Goal: Information Seeking & Learning: Learn about a topic

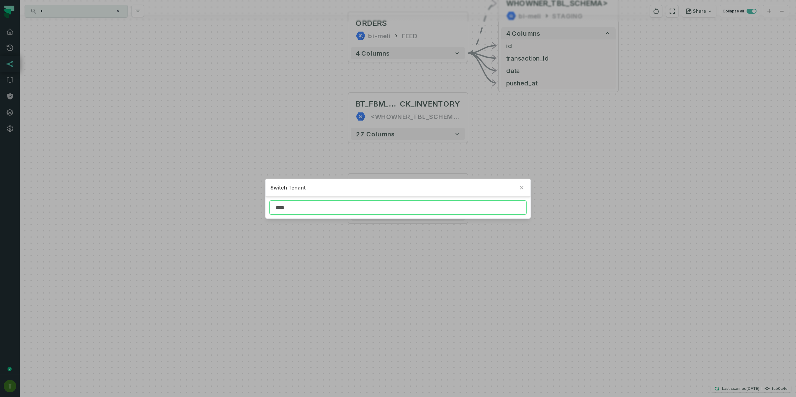
type input "*****"
click button "Close" at bounding box center [521, 187] width 7 height 7
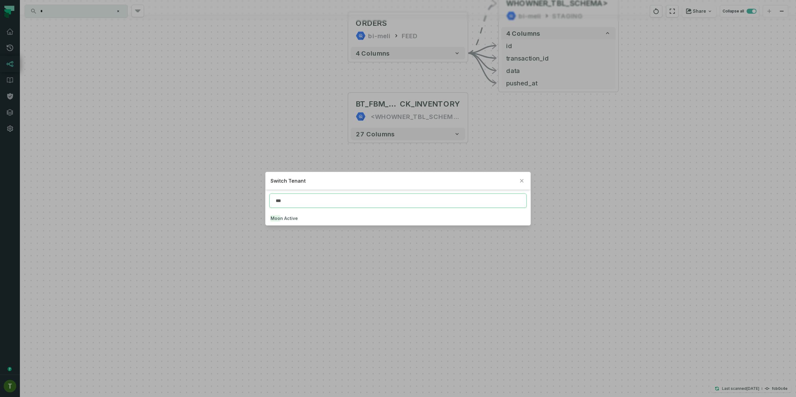
type input "***"
click button "Moo n Active" at bounding box center [398, 219] width 265 height 14
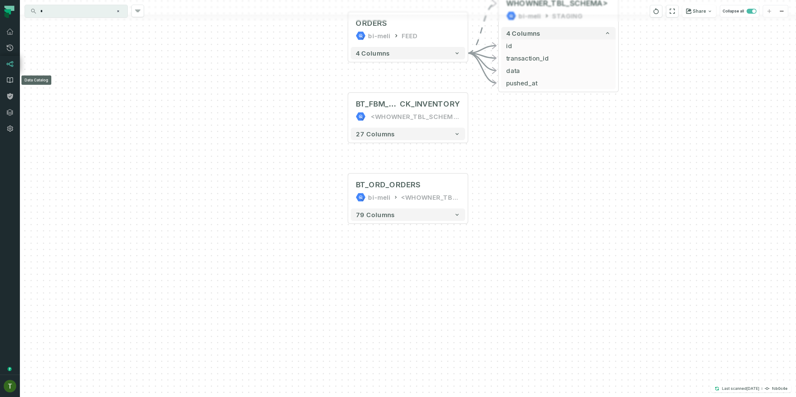
click at [16, 73] on link "Data Catalog" at bounding box center [10, 80] width 20 height 16
click at [17, 64] on link "Lineage" at bounding box center [10, 64] width 20 height 16
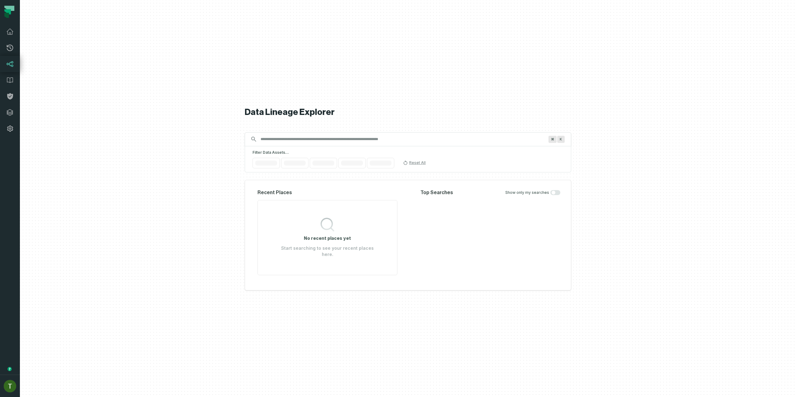
click at [15, 63] on link "Lineage" at bounding box center [10, 64] width 20 height 16
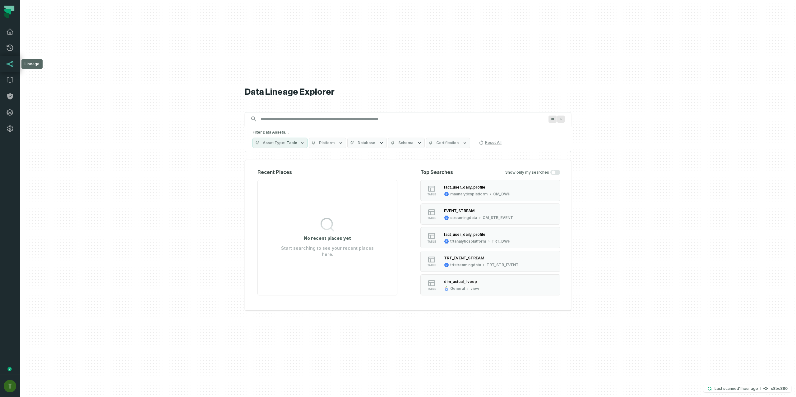
click at [10, 57] on link "Lineage" at bounding box center [10, 64] width 20 height 16
click at [11, 54] on link "Merge Requests" at bounding box center [10, 48] width 20 height 16
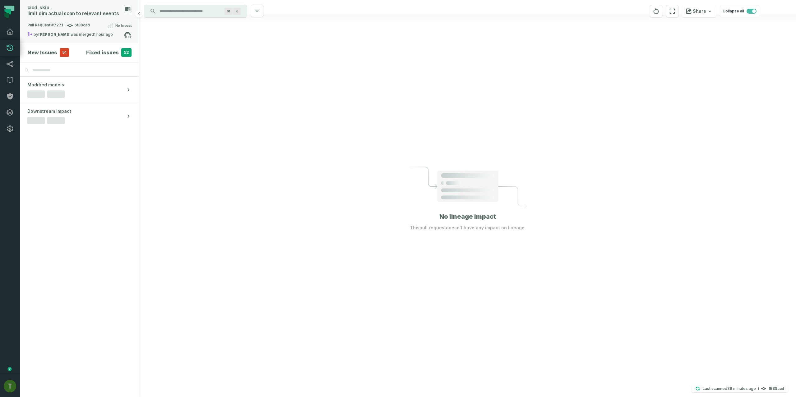
click at [61, 27] on span "Pull Request #7271 6f39cad" at bounding box center [58, 25] width 62 height 6
click at [64, 44] on section "New Issues 51 Fixed issues 52" at bounding box center [79, 52] width 119 height 19
click at [61, 58] on section "New Issues 51 Fixed issues 52" at bounding box center [79, 52] width 119 height 19
click at [60, 57] on section "New Issues 51 Fixed issues 52" at bounding box center [79, 52] width 119 height 19
click at [60, 53] on span "51" at bounding box center [64, 52] width 9 height 9
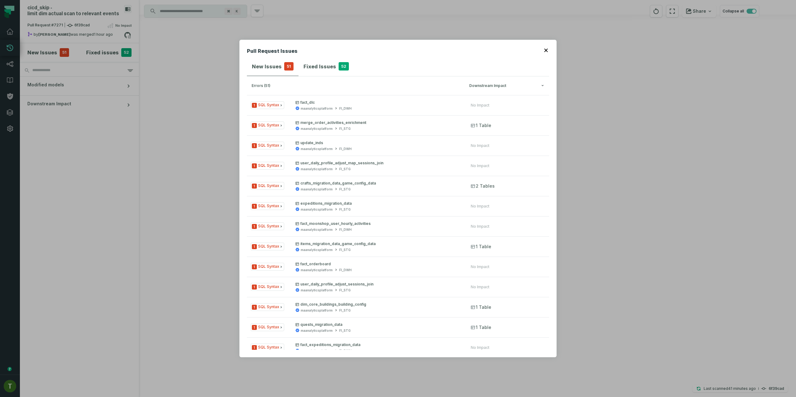
click at [168, 91] on div "Pull Request Issues New Issues 51 Fixed Issues 52 errors (51) Downstream Impact…" at bounding box center [398, 198] width 796 height 397
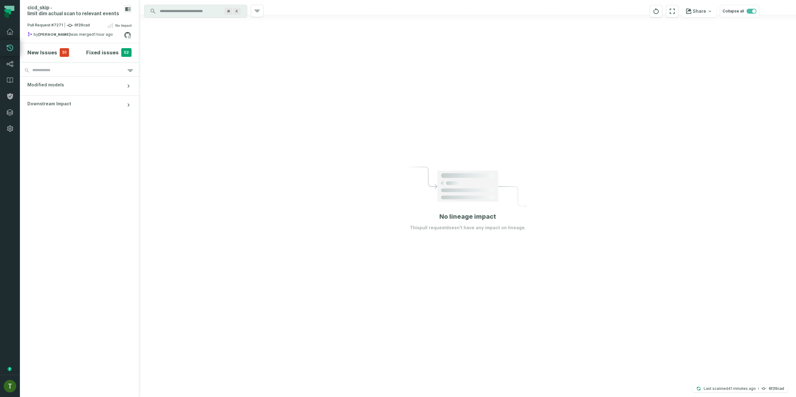
click at [170, 89] on div at bounding box center [467, 198] width 657 height 397
click at [75, 32] on div "by [PERSON_NAME] was merged [DATE] 3:17:57 PM" at bounding box center [75, 35] width 97 height 7
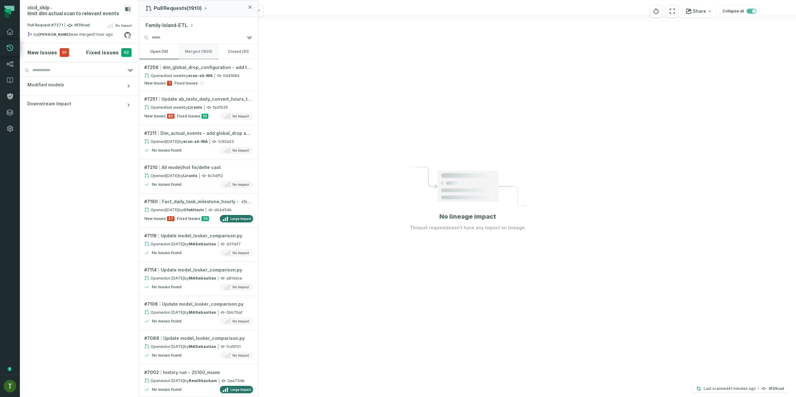
click at [198, 52] on button "merged (1805)" at bounding box center [198, 51] width 39 height 15
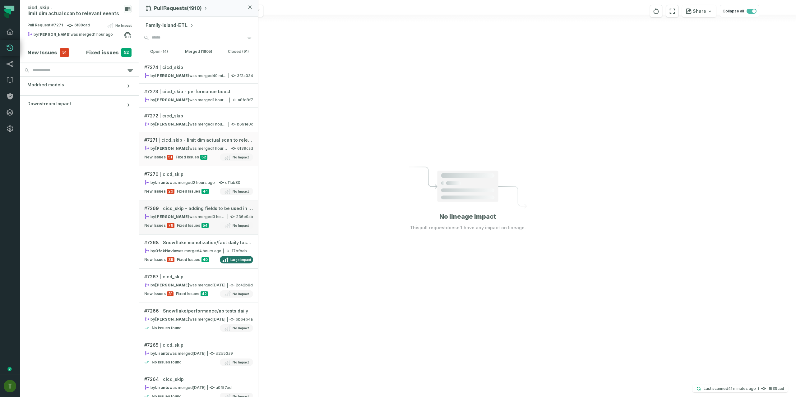
click at [188, 219] on div "by [PERSON_NAME] was merged [DATE] 1:14:04 PM" at bounding box center [184, 216] width 81 height 5
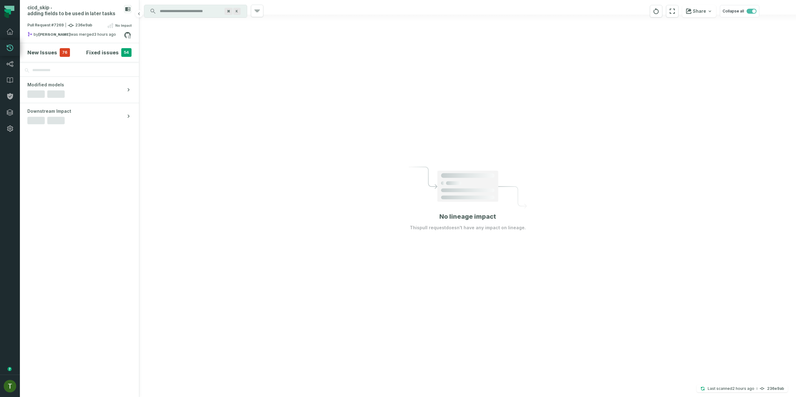
click at [62, 48] on section "New Issues 76 Fixed issues 54" at bounding box center [79, 52] width 119 height 19
click at [63, 24] on span "Pull Request #7269 236e9ab" at bounding box center [59, 25] width 65 height 6
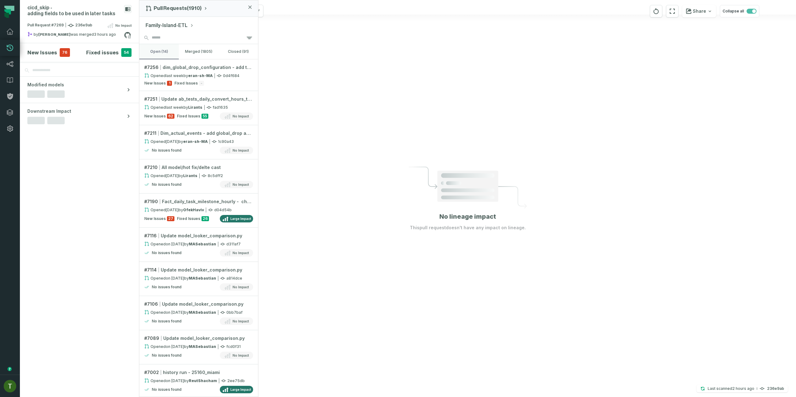
click at [163, 45] on button "open (14)" at bounding box center [158, 51] width 39 height 15
click at [182, 46] on button "merged (1805)" at bounding box center [198, 51] width 39 height 15
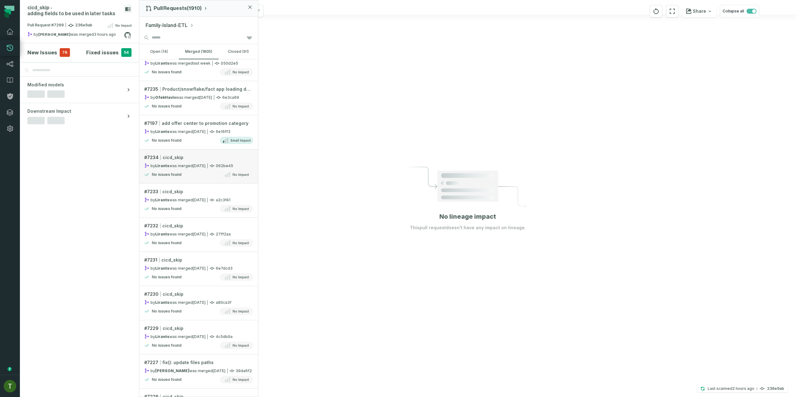
scroll to position [1343, 0]
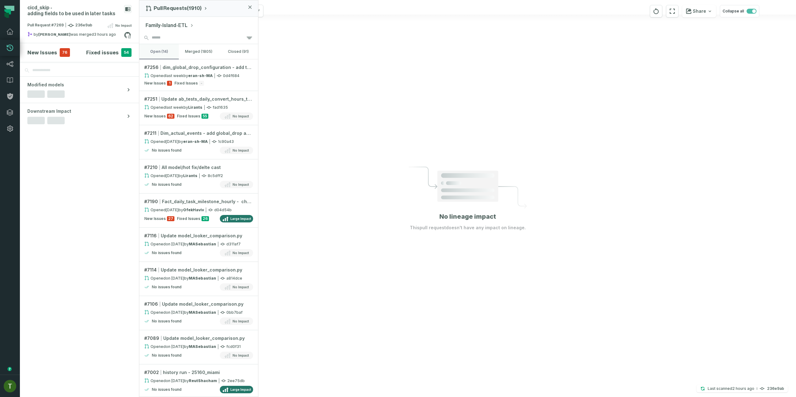
click at [157, 47] on button "open (14)" at bounding box center [158, 51] width 39 height 15
click at [184, 27] on button "Family-Island-ETL" at bounding box center [170, 25] width 48 height 7
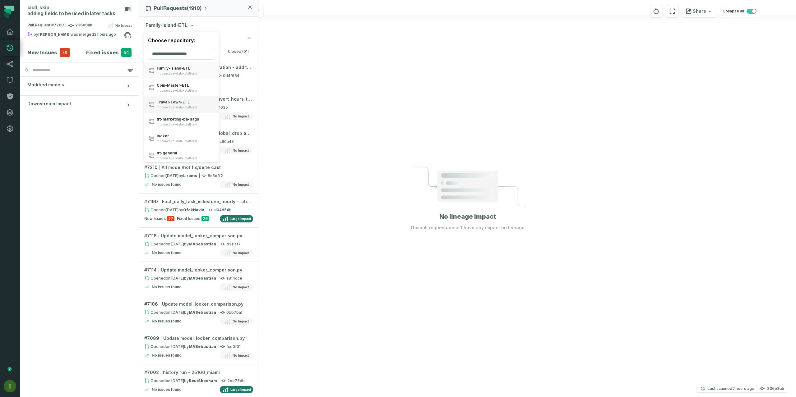
click at [172, 102] on span "Travel- Town- ETL" at bounding box center [177, 102] width 40 height 5
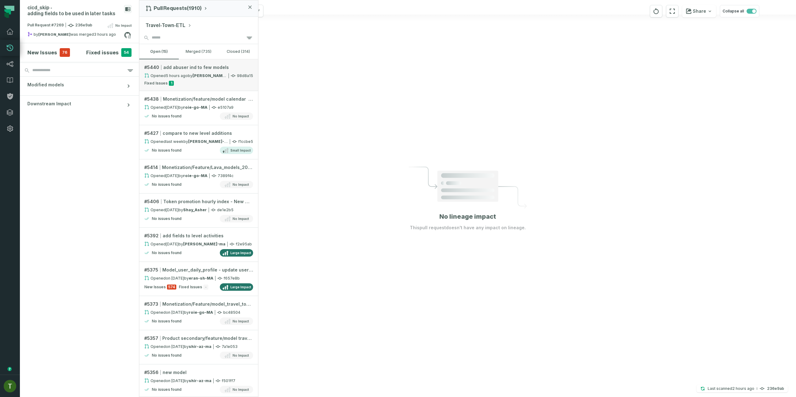
click at [187, 69] on span "add abuser ind to few models" at bounding box center [196, 67] width 66 height 6
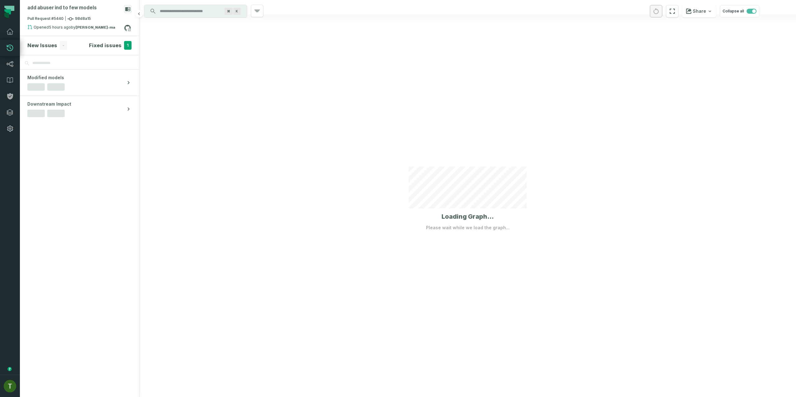
click at [122, 47] on div "Fixed issues 1" at bounding box center [110, 45] width 43 height 9
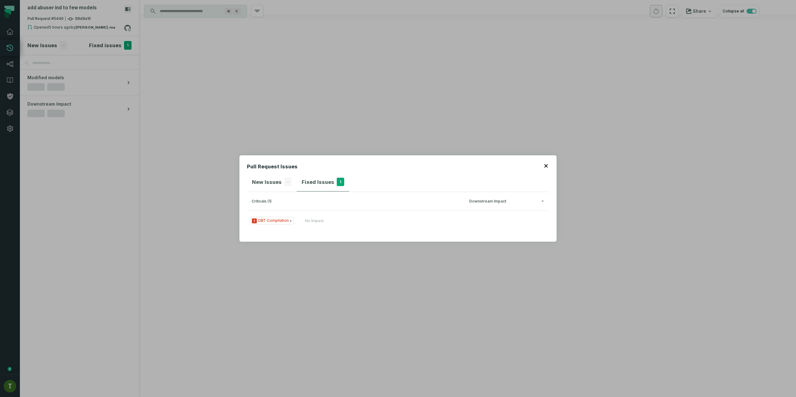
click at [327, 237] on div "Pull Request Issues New Issues - Fixed Issues 1 criticals (1) Downstream Impact…" at bounding box center [397, 198] width 317 height 87
click at [323, 222] on div "No Impact" at bounding box center [342, 221] width 75 height 5
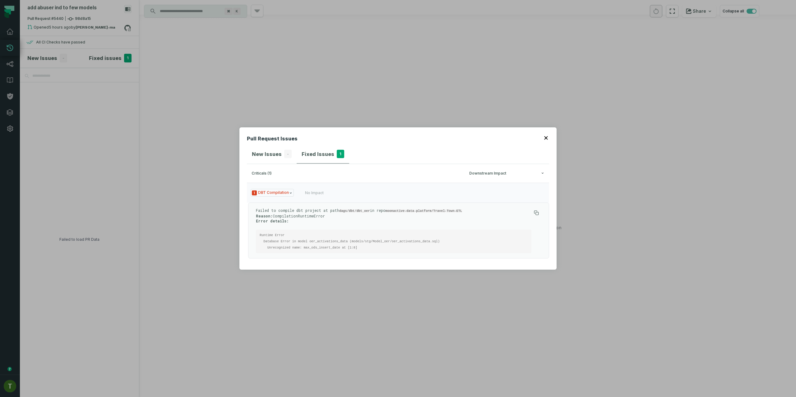
click at [277, 95] on div "Pull Request Issues New Issues - Fixed Issues 1 criticals (1) Downstream Impact…" at bounding box center [398, 198] width 796 height 397
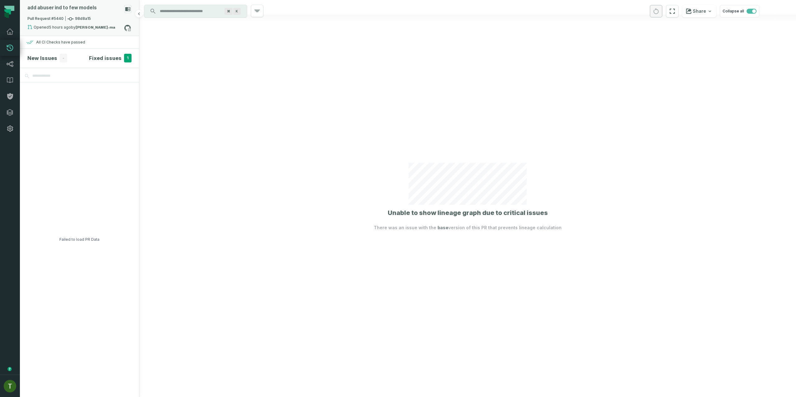
click at [85, 23] on div "Pull Request #5440 98d8a15" at bounding box center [79, 20] width 104 height 9
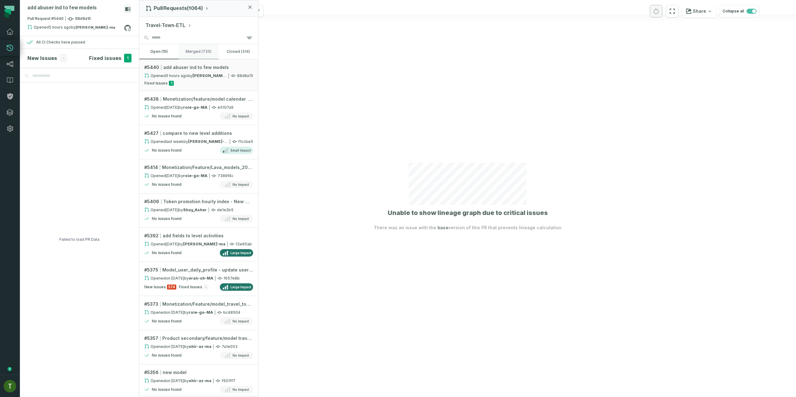
click at [185, 50] on button "merged (735)" at bounding box center [198, 51] width 39 height 15
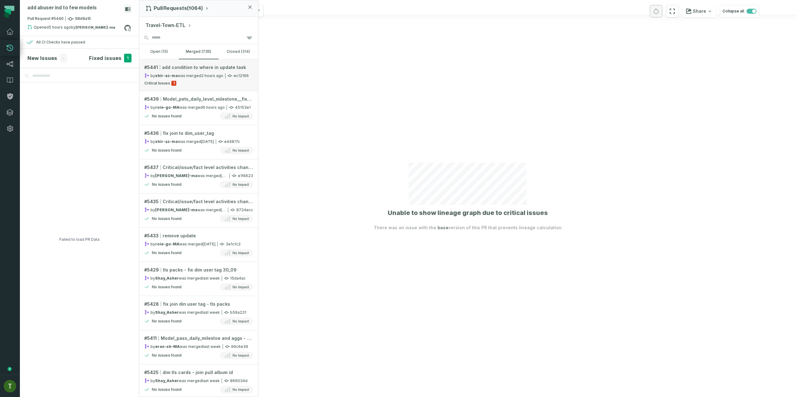
click at [182, 89] on link "# 5441 add condition to where in update task by shir-az-ma was merged [DATE] 2:…" at bounding box center [198, 75] width 119 height 32
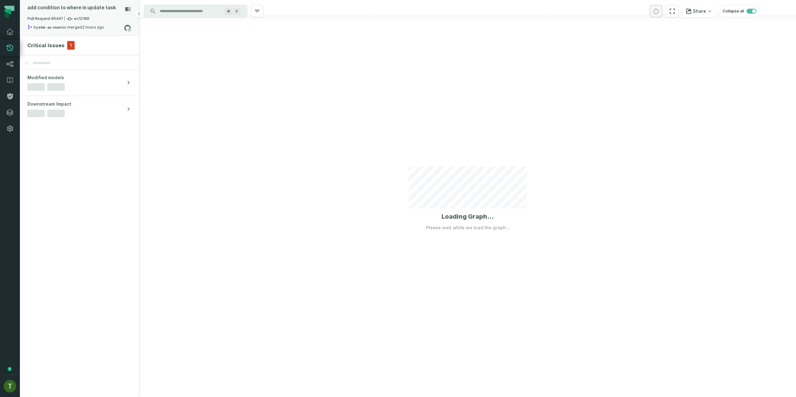
click at [90, 20] on div "Pull Request #5441 ec12166" at bounding box center [79, 20] width 104 height 9
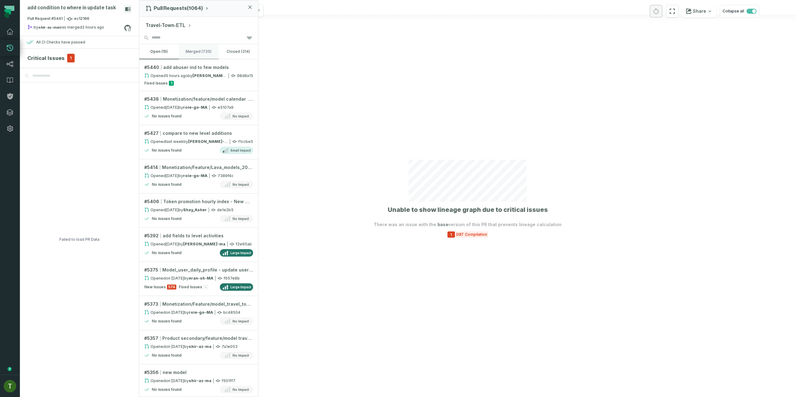
click at [194, 48] on button "merged (735)" at bounding box center [198, 51] width 39 height 15
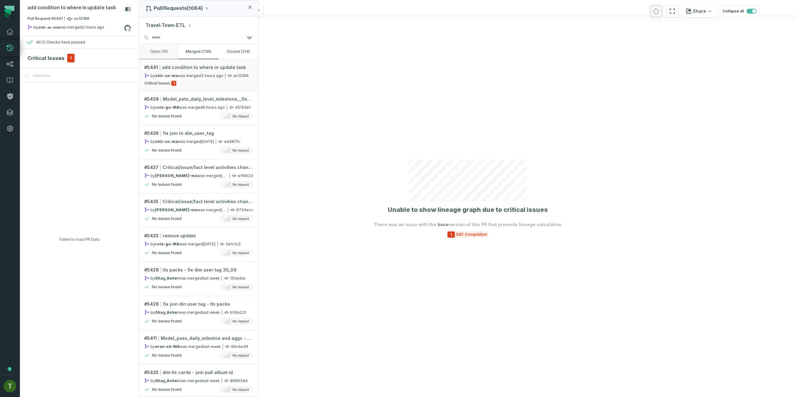
click at [170, 55] on button "open (15)" at bounding box center [158, 51] width 39 height 15
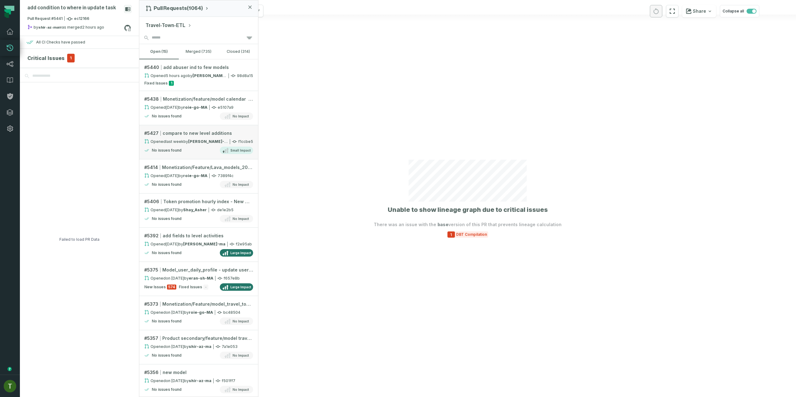
click at [219, 156] on link "# 5427 compare to new level additions Opened [DATE] 1:55:50 PM by [PERSON_NAME]…" at bounding box center [198, 142] width 119 height 34
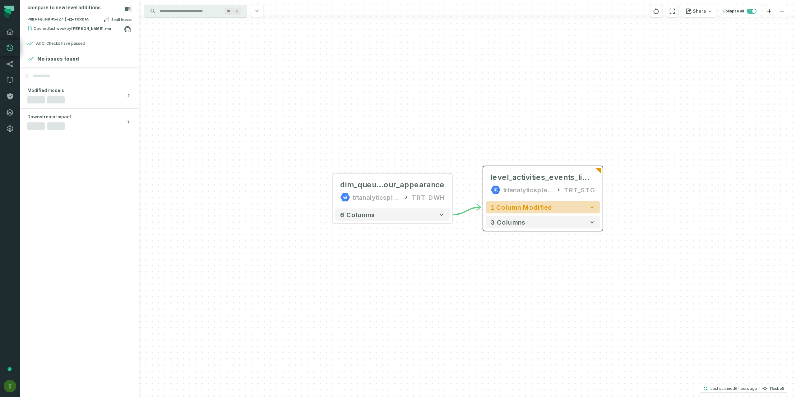
click at [516, 212] on button "1 column modified" at bounding box center [543, 207] width 114 height 12
click at [516, 211] on button "1 column modified" at bounding box center [543, 207] width 114 height 12
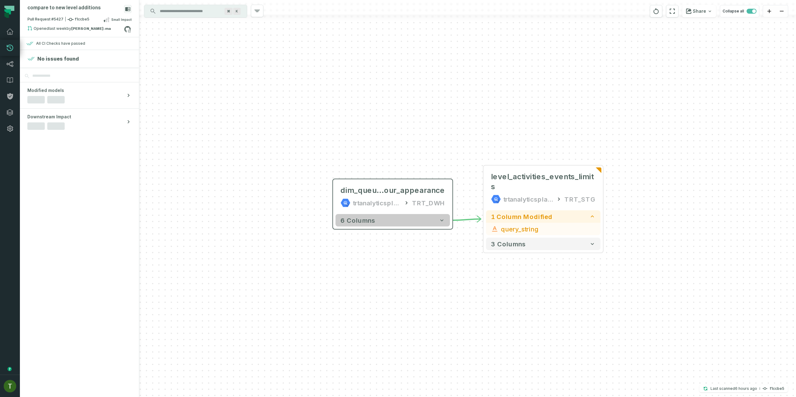
click at [423, 223] on button "6 columns" at bounding box center [392, 220] width 114 height 12
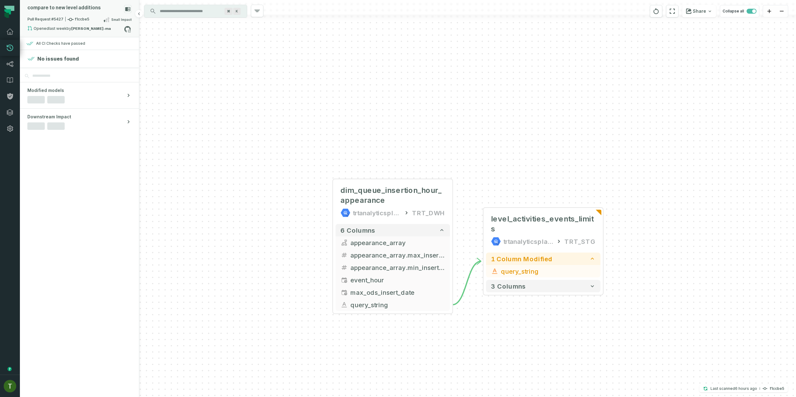
click at [89, 20] on div "Pull Request #5427 f1ccbe5 Small Impact" at bounding box center [79, 21] width 104 height 10
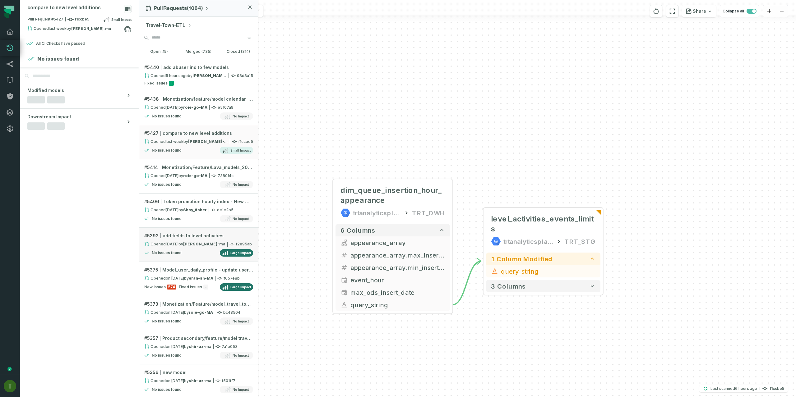
click at [228, 235] on div "# 5392 add fields to level activities" at bounding box center [198, 236] width 109 height 6
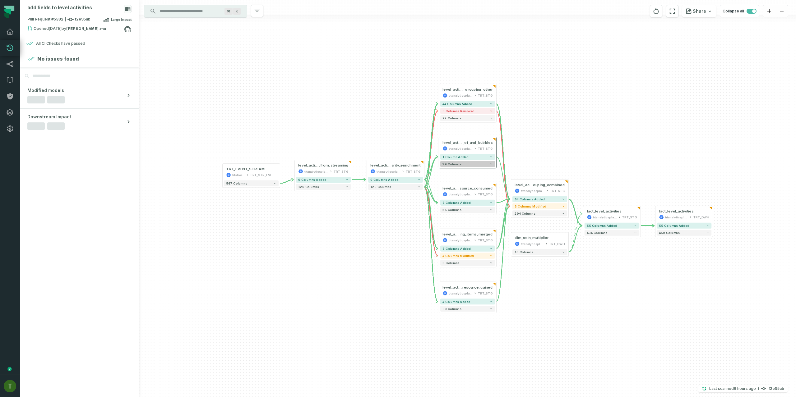
click at [472, 161] on button "29 columns" at bounding box center [467, 164] width 55 height 6
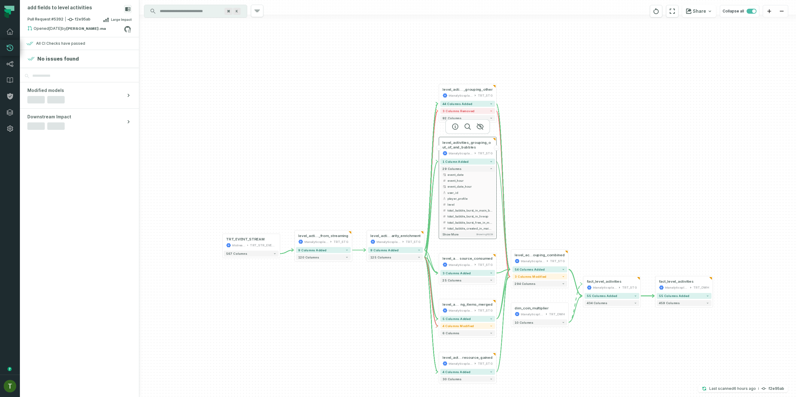
click at [472, 154] on div "trtanalyticsplatform" at bounding box center [461, 153] width 24 height 5
click at [474, 160] on button "1 column added" at bounding box center [467, 162] width 55 height 6
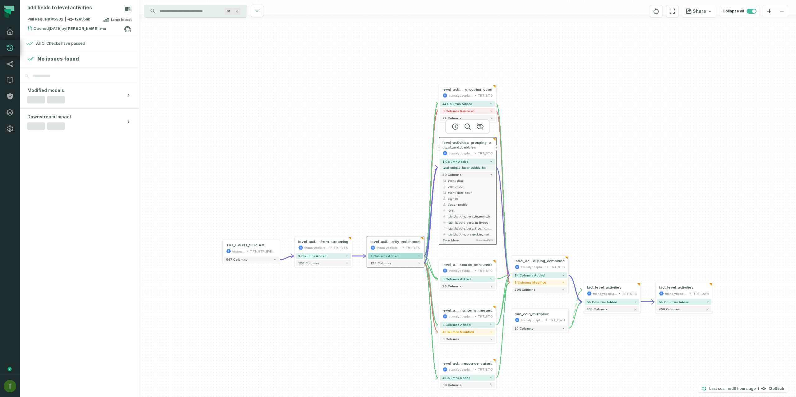
click at [380, 256] on span "9 columns added" at bounding box center [384, 256] width 28 height 4
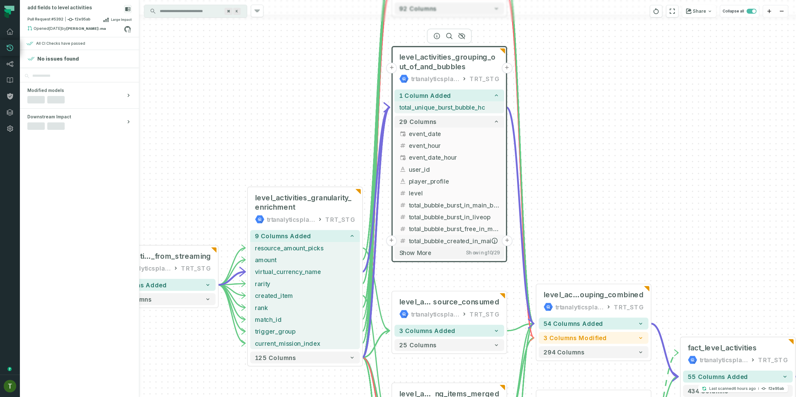
drag, startPoint x: 577, startPoint y: 289, endPoint x: 432, endPoint y: 220, distance: 160.4
click at [454, 243] on div "1 column added - total_unique_burst_bubble_hc - 29 columns + event_date + + eve…" at bounding box center [449, 174] width 114 height 174
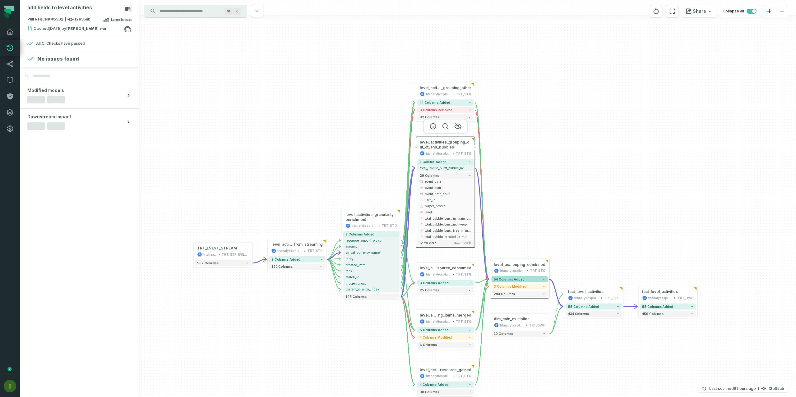
click at [533, 279] on button "54 columns added" at bounding box center [519, 279] width 56 height 6
click at [533, 279] on button "54 columns added" at bounding box center [519, 280] width 56 height 6
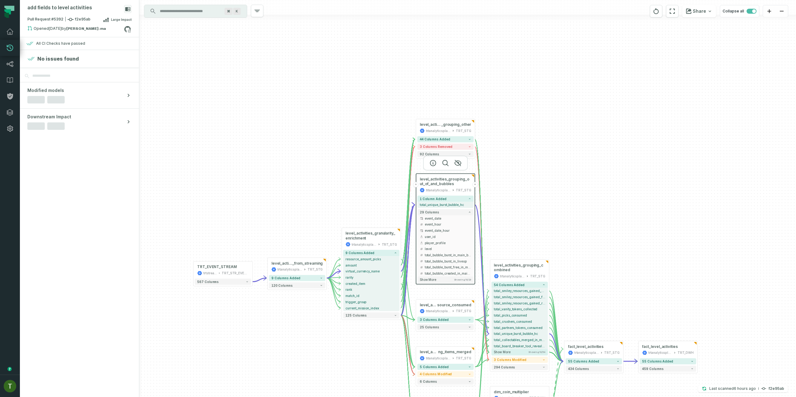
drag, startPoint x: 602, startPoint y: 307, endPoint x: 542, endPoint y: 201, distance: 122.1
click at [576, 245] on div "+ fact_level_activities trtanalyticsplatform TRT_STG + 55 columns added 434 col…" at bounding box center [467, 198] width 657 height 397
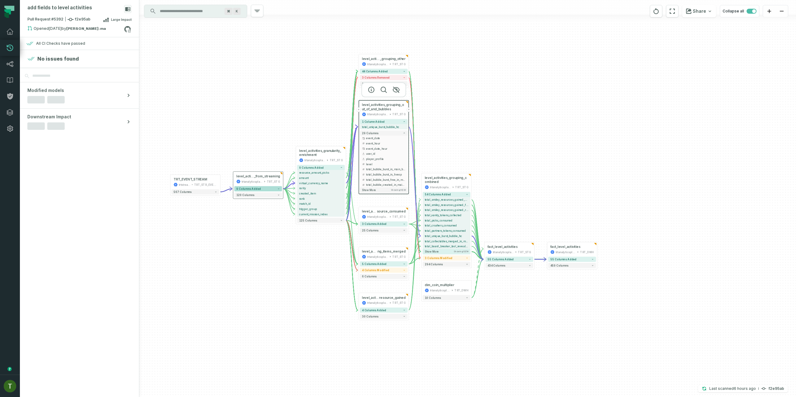
click at [258, 190] on span "9 columns added" at bounding box center [248, 188] width 24 height 3
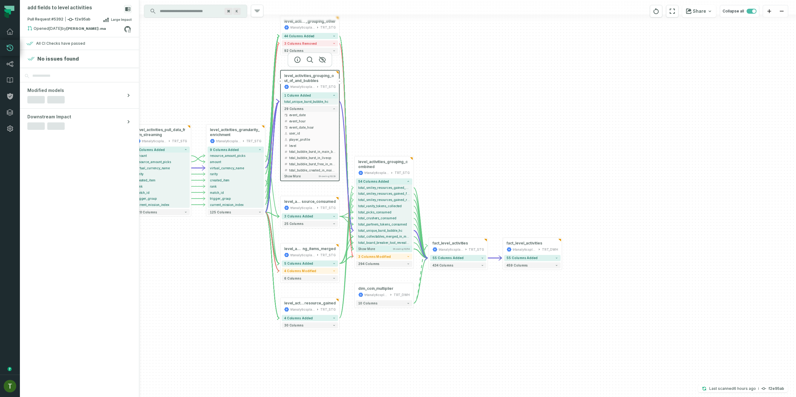
drag, startPoint x: 201, startPoint y: 265, endPoint x: 407, endPoint y: 224, distance: 209.8
click at [407, 224] on div "+ fact_level_activities trtanalyticsplatform TRT_STG + 55 columns added 434 col…" at bounding box center [467, 198] width 657 height 397
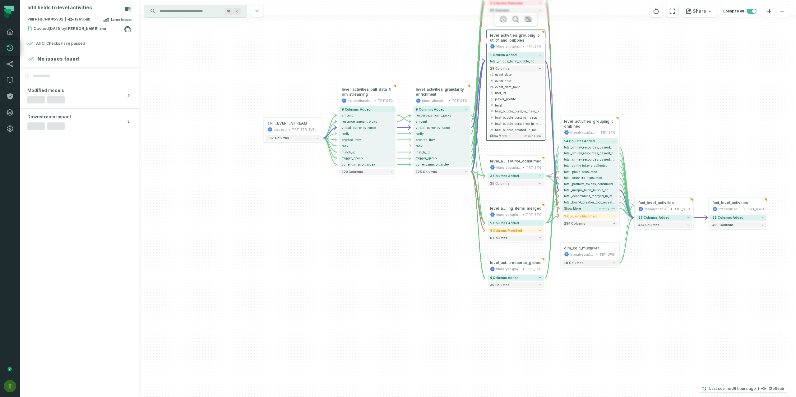
drag, startPoint x: 389, startPoint y: 223, endPoint x: 359, endPoint y: 225, distance: 29.3
click at [361, 225] on div "+ fact_level_activities trtanalyticsplatform TRT_STG + 55 columns added 434 col…" at bounding box center [467, 198] width 657 height 397
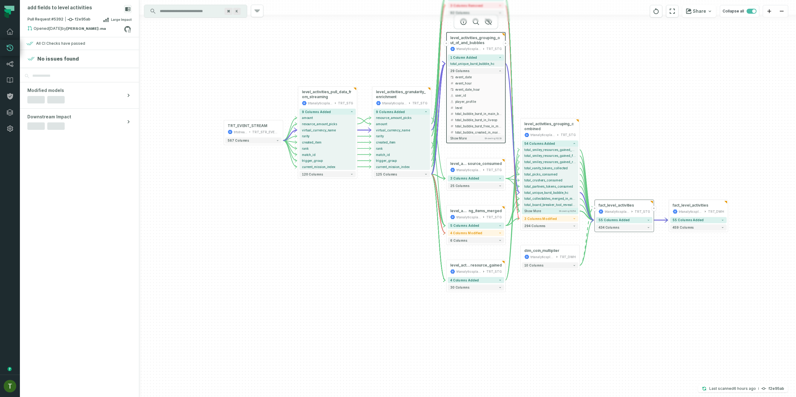
click at [644, 215] on div "fact_level_activities trtanalyticsplatform TRT_STG" at bounding box center [624, 208] width 56 height 15
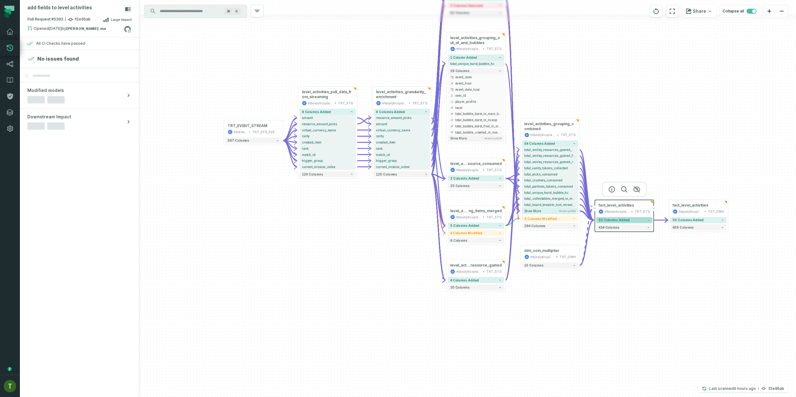
click at [645, 217] on button "55 columns added" at bounding box center [624, 220] width 56 height 6
click at [644, 218] on button "55 columns added" at bounding box center [624, 221] width 56 height 6
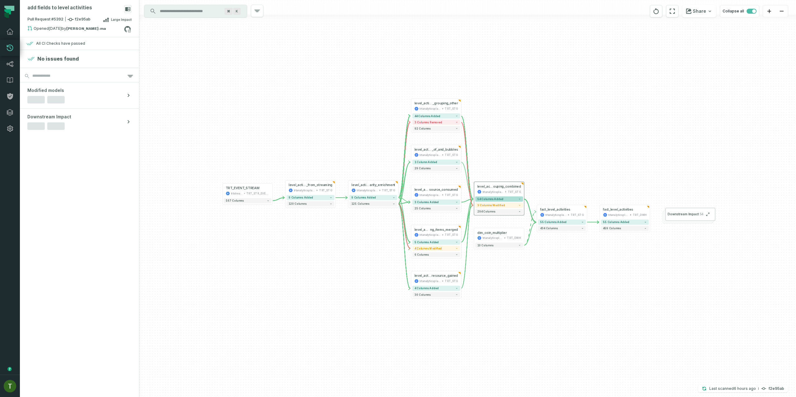
click at [483, 209] on button "294 columns" at bounding box center [499, 211] width 48 height 5
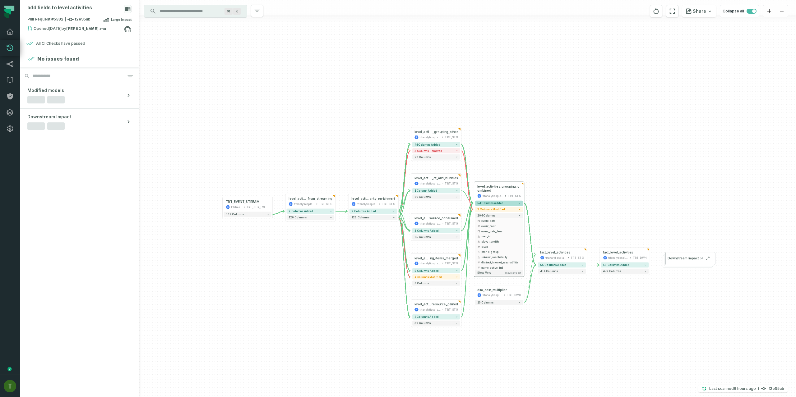
click at [485, 204] on span "54 columns added" at bounding box center [490, 203] width 26 height 3
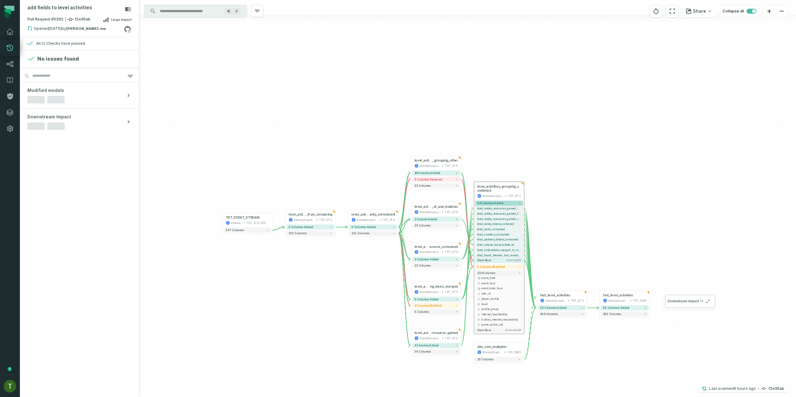
click at [485, 202] on span "54 columns added" at bounding box center [490, 203] width 26 height 3
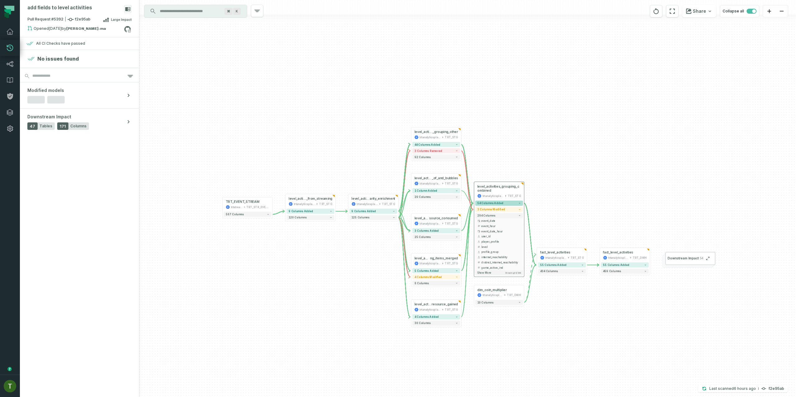
click at [487, 204] on span "54 columns added" at bounding box center [490, 203] width 26 height 3
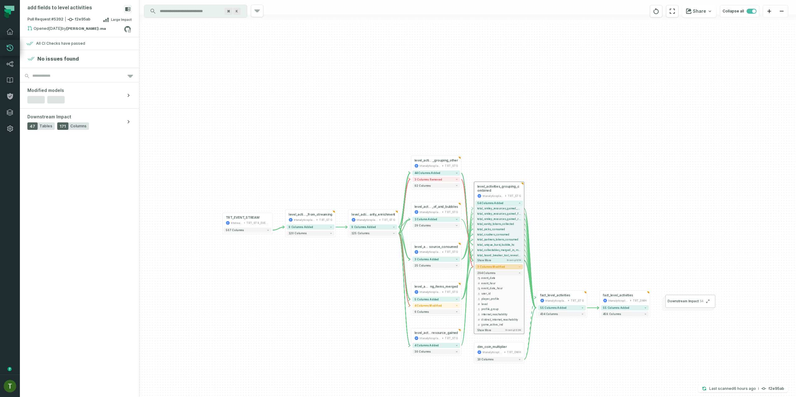
click at [487, 204] on span "54 columns added" at bounding box center [490, 203] width 26 height 3
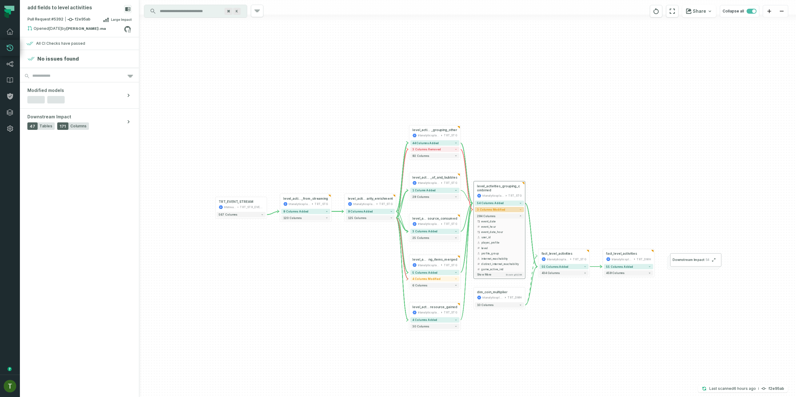
click at [488, 210] on span "3 columns modified" at bounding box center [491, 209] width 28 height 3
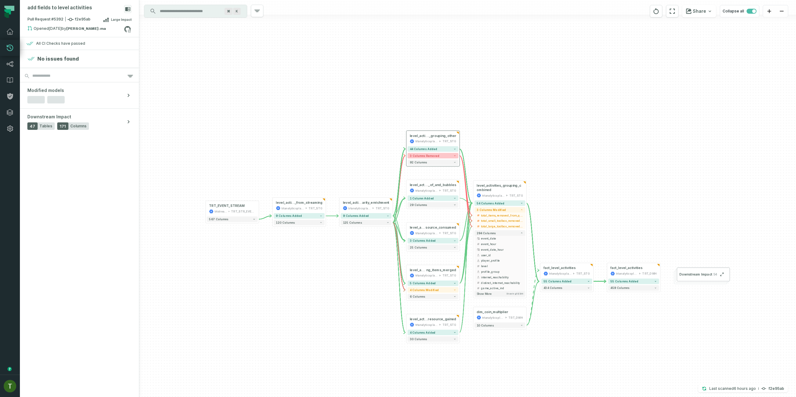
click at [430, 154] on button "3 columns removed" at bounding box center [433, 156] width 51 height 6
click at [430, 155] on span "3 columns removed" at bounding box center [425, 156] width 30 height 3
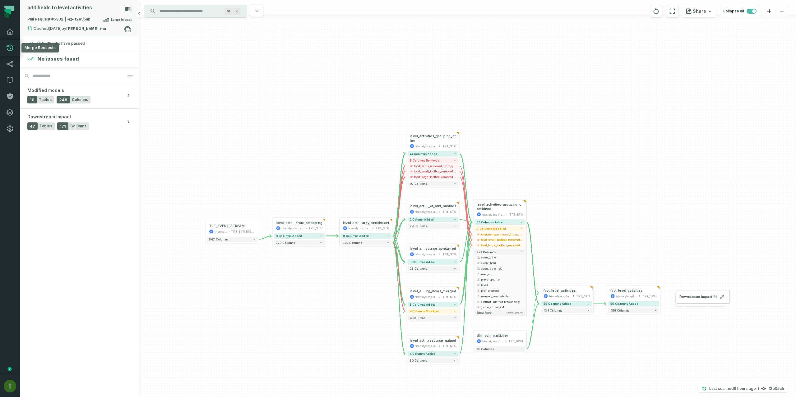
click at [41, 30] on div "Opened [DATE] 4:41:01 PM by [PERSON_NAME]" at bounding box center [75, 29] width 97 height 7
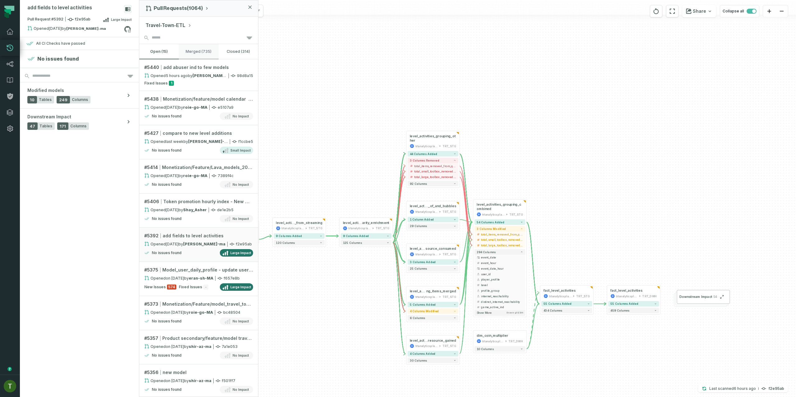
click at [195, 50] on button "merged (735)" at bounding box center [198, 51] width 39 height 15
click at [168, 53] on button "open (15)" at bounding box center [158, 51] width 39 height 15
click at [187, 45] on button "merged (735)" at bounding box center [198, 51] width 39 height 15
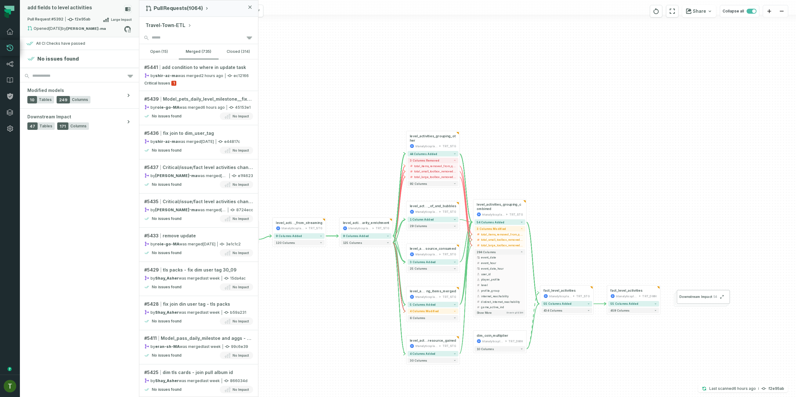
click at [74, 17] on span "Pull Request #5392 f2e95ab" at bounding box center [58, 19] width 63 height 6
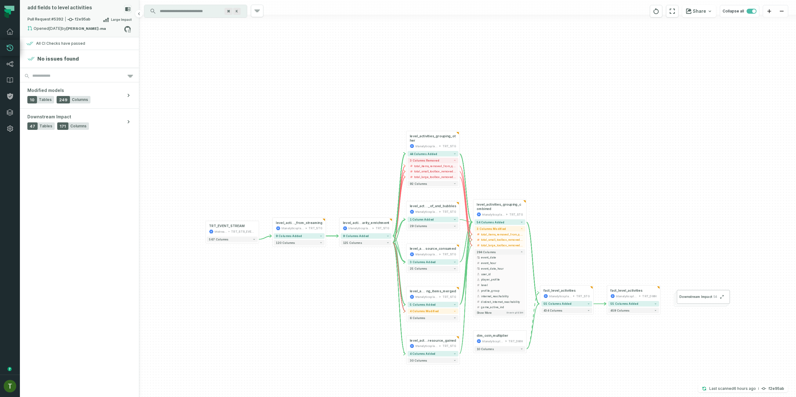
click at [96, 22] on div "Pull Request #5392 f2e95ab Large Impact" at bounding box center [79, 21] width 104 height 10
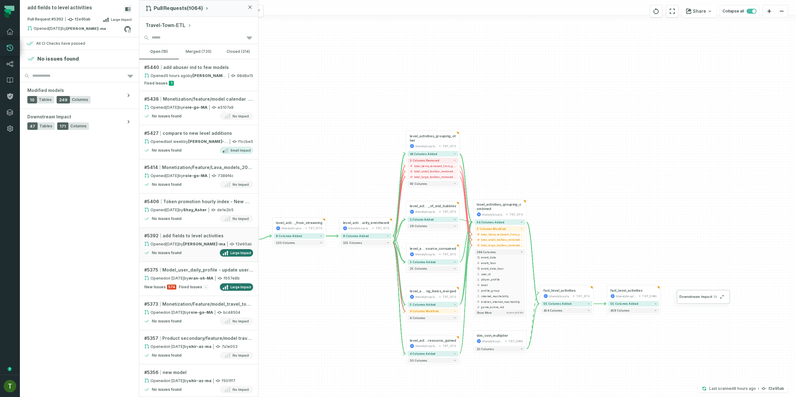
click at [181, 25] on button "Travel-Town-ETL" at bounding box center [169, 25] width 46 height 7
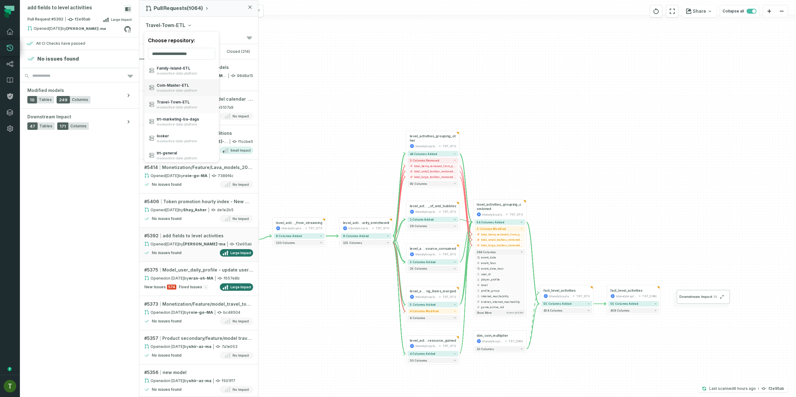
click at [185, 82] on div "Coin- Master- ETL moonactive-data-platform" at bounding box center [181, 87] width 75 height 17
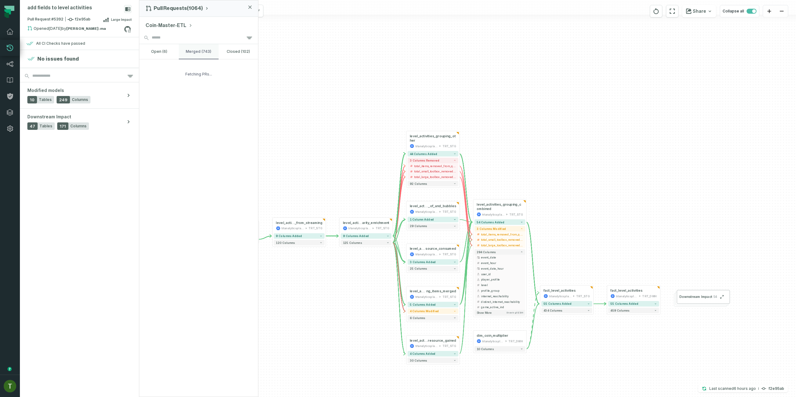
click at [205, 49] on button "merged (743)" at bounding box center [198, 51] width 39 height 15
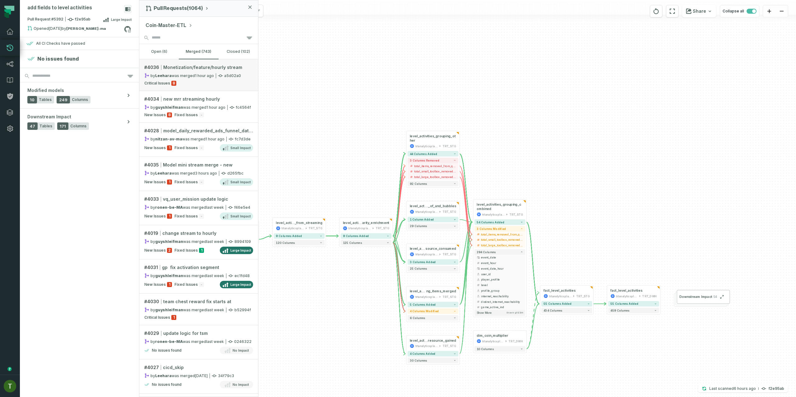
click at [192, 77] on div "by [PERSON_NAME] was merged [DATE] 3:29:52 PM" at bounding box center [179, 75] width 70 height 5
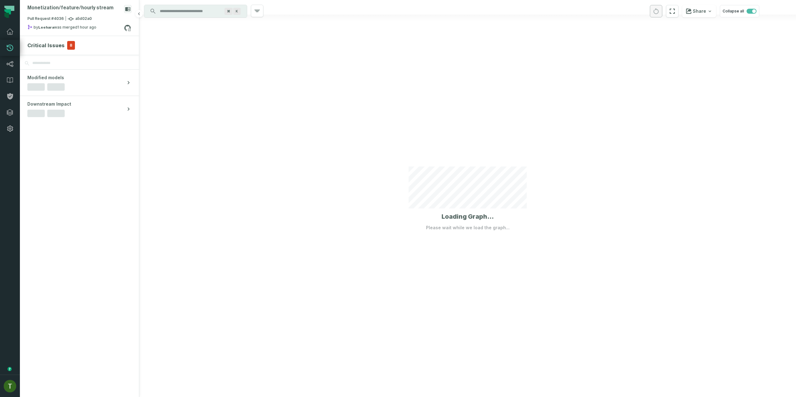
click at [61, 38] on section "Critical Issues 8" at bounding box center [79, 45] width 119 height 19
click at [64, 43] on div "Critical Issues 8" at bounding box center [51, 45] width 48 height 9
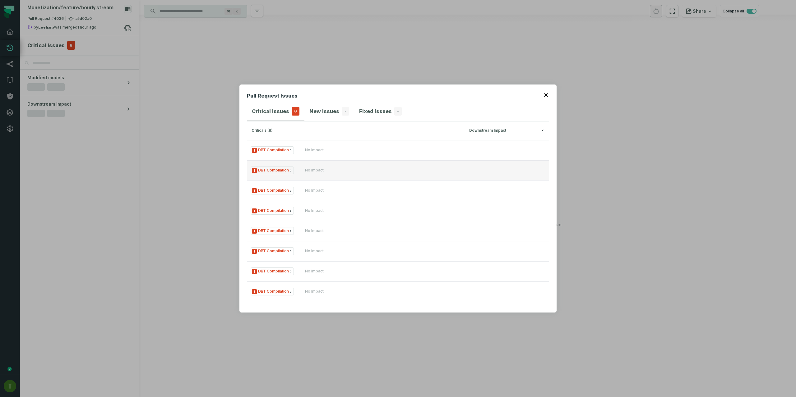
click at [332, 160] on button "1 DBT Compilation No Impact" at bounding box center [398, 170] width 302 height 20
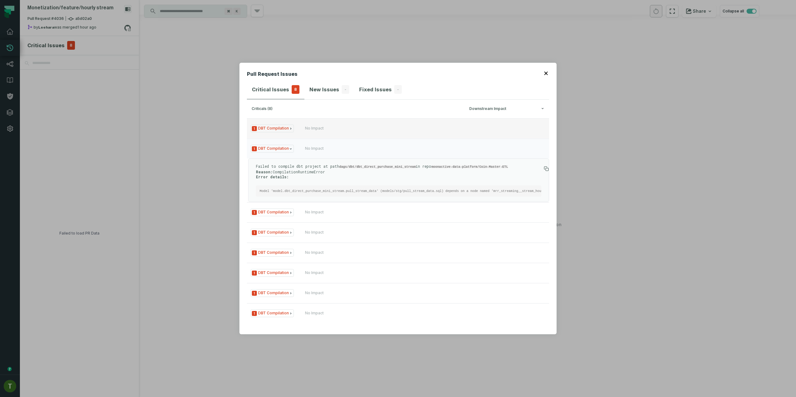
click at [334, 127] on button "1 DBT Compilation No Impact" at bounding box center [398, 128] width 302 height 20
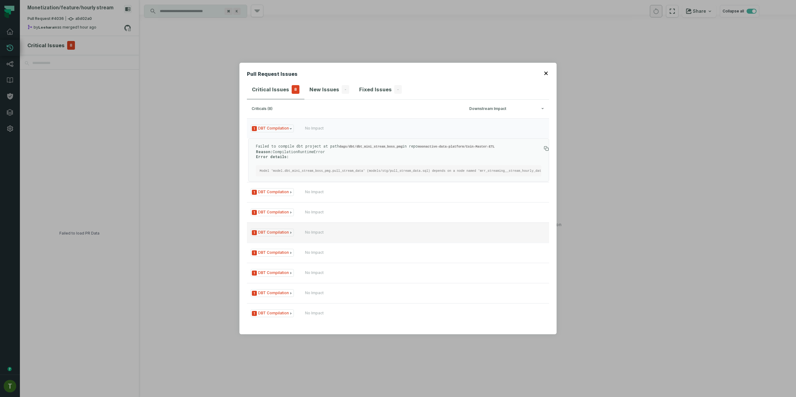
click at [331, 235] on div "No Impact" at bounding box center [342, 232] width 75 height 5
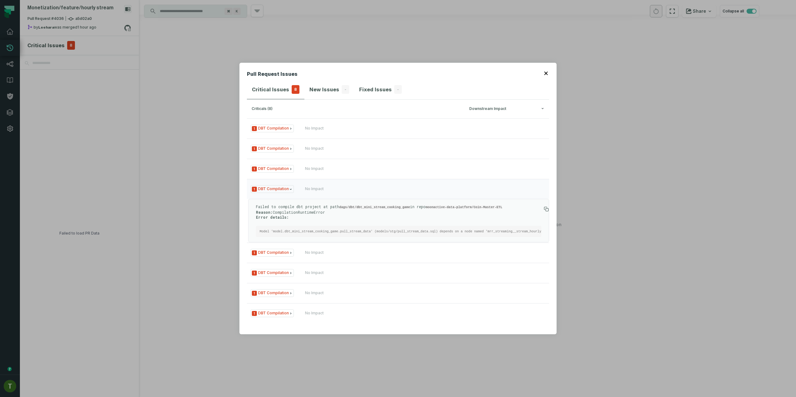
click at [366, 230] on code "Model 'model.dbt_mini_stream_cooking_game.pull_stream_data' (models/stg/pull_st…" at bounding box center [476, 232] width 433 height 4
click at [364, 288] on ul "1 DBT Compilation No Impact 1 DBT Compilation No Impact 1 DBT Compilation No Im…" at bounding box center [398, 220] width 302 height 205
click at [364, 288] on button "1 DBT Compilation No Impact" at bounding box center [398, 293] width 302 height 20
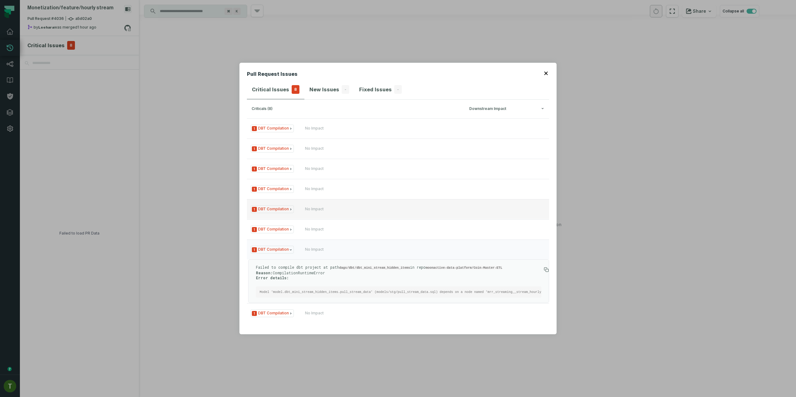
click at [355, 199] on button "1 DBT Compilation No Impact" at bounding box center [398, 209] width 302 height 20
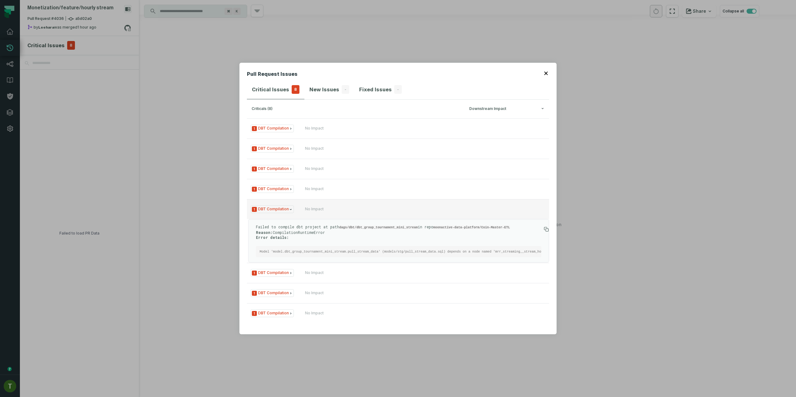
click at [355, 199] on button "1 DBT Compilation No Impact" at bounding box center [398, 209] width 302 height 20
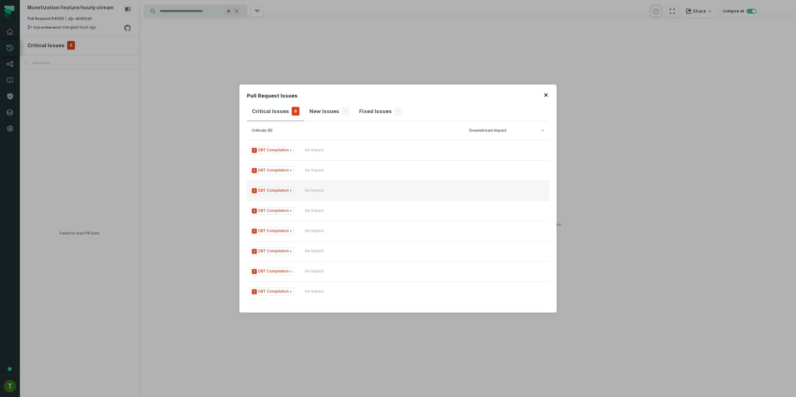
click at [355, 199] on button "1 DBT Compilation No Impact" at bounding box center [398, 191] width 302 height 20
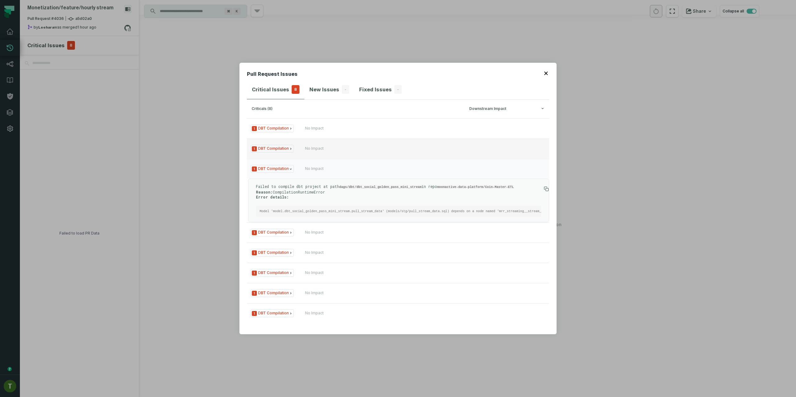
click at [363, 139] on button "1 DBT Compilation No Impact" at bounding box center [398, 149] width 302 height 20
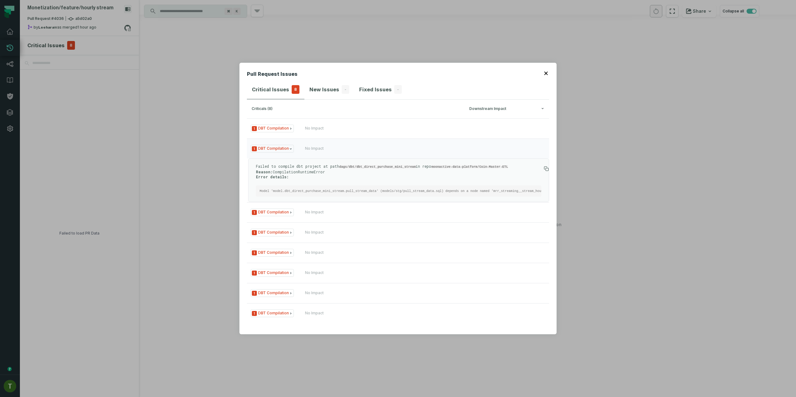
click at [366, 113] on h3 "criticals (8) Downstream Impact" at bounding box center [398, 109] width 302 height 19
click at [203, 86] on div "Pull Request Issues Critical Issues 8 New Issues - Fixed Issues - criticals (8)…" at bounding box center [398, 198] width 796 height 397
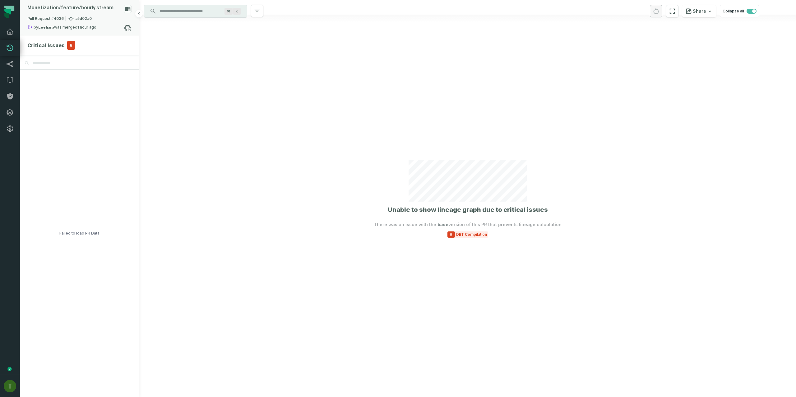
click at [88, 25] on relative-time "[DATE] 3:29:52 PM" at bounding box center [86, 27] width 19 height 5
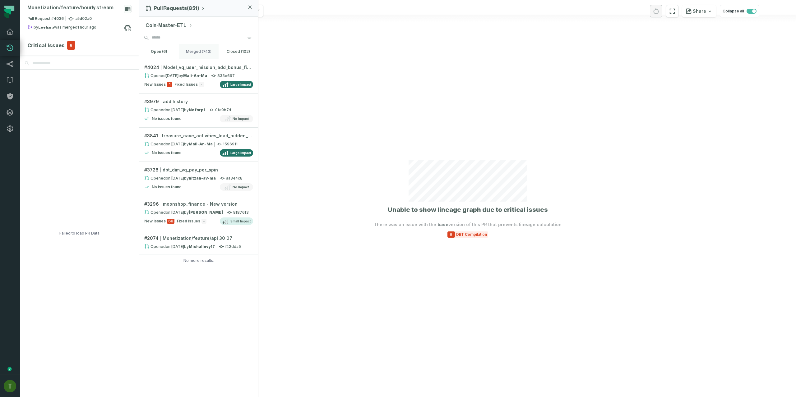
click at [195, 46] on button "merged (743)" at bounding box center [198, 51] width 39 height 15
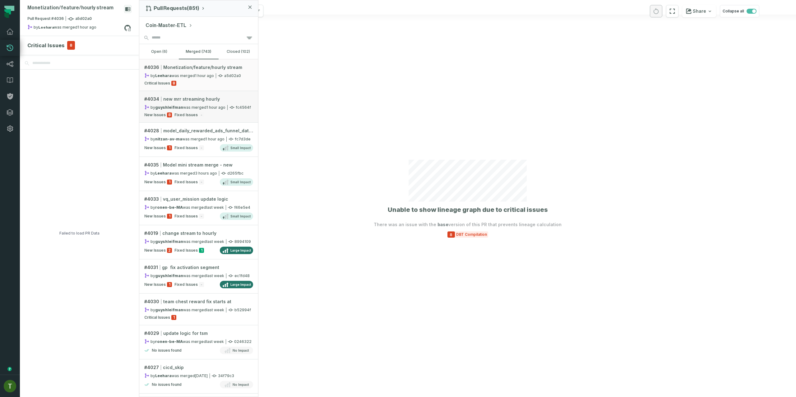
click at [219, 102] on link "# 4034 new mrr streaming hourly by guyshleifman was merged [DATE] 3:00:16 PM fc…" at bounding box center [198, 107] width 119 height 32
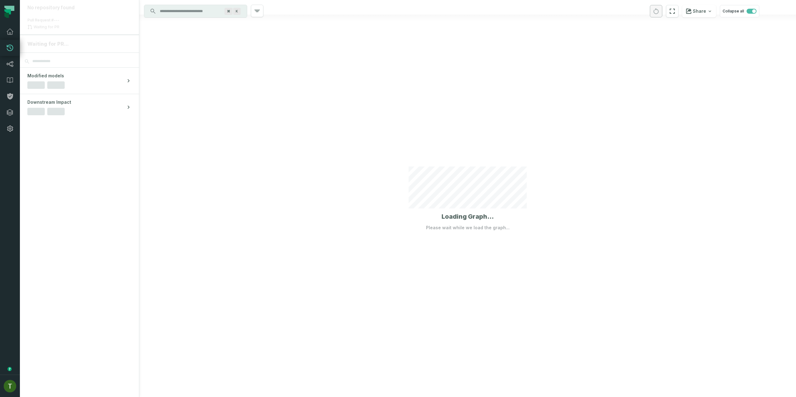
click at [219, 102] on div at bounding box center [467, 198] width 657 height 397
click at [70, 48] on button "New Issues 8 Fixed issues -" at bounding box center [79, 45] width 104 height 9
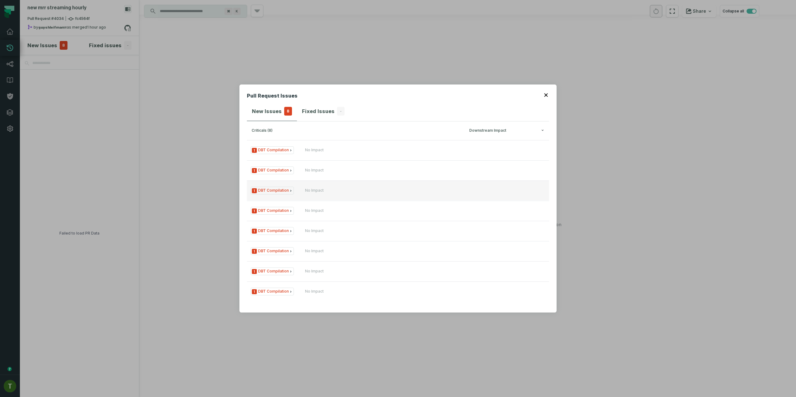
click at [276, 192] on span "1 DBT Compilation" at bounding box center [272, 191] width 43 height 8
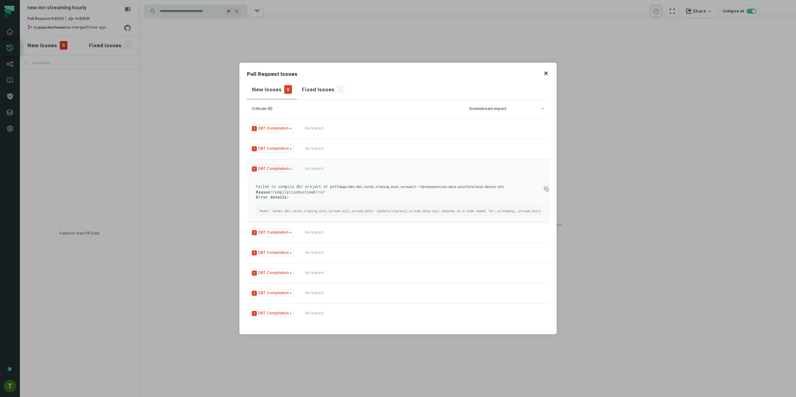
click at [196, 141] on div "Pull Request Issues New Issues 8 Fixed Issues - criticals (8) Downstream Impact…" at bounding box center [398, 198] width 796 height 397
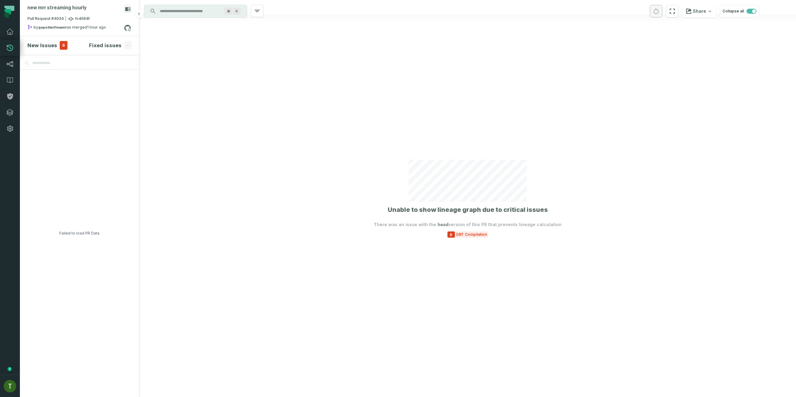
click at [60, 44] on span "8" at bounding box center [64, 45] width 8 height 9
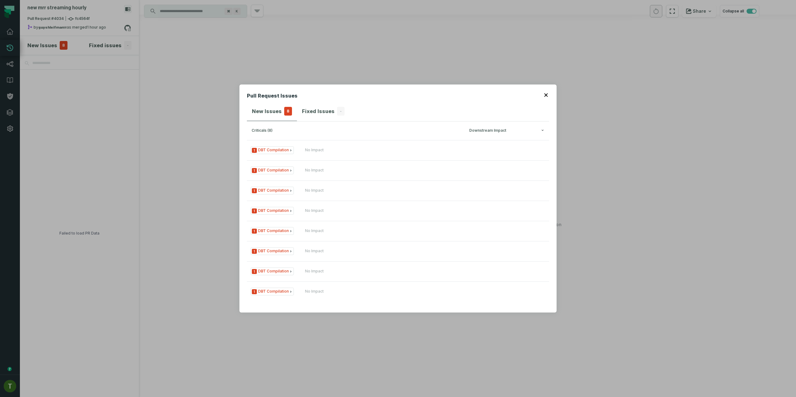
click at [74, 27] on div "Pull Request Issues New Issues 8 Fixed Issues - criticals (8) Downstream Impact…" at bounding box center [398, 198] width 796 height 397
click at [82, 12] on div "new mrr streaming hourly" at bounding box center [79, 10] width 104 height 11
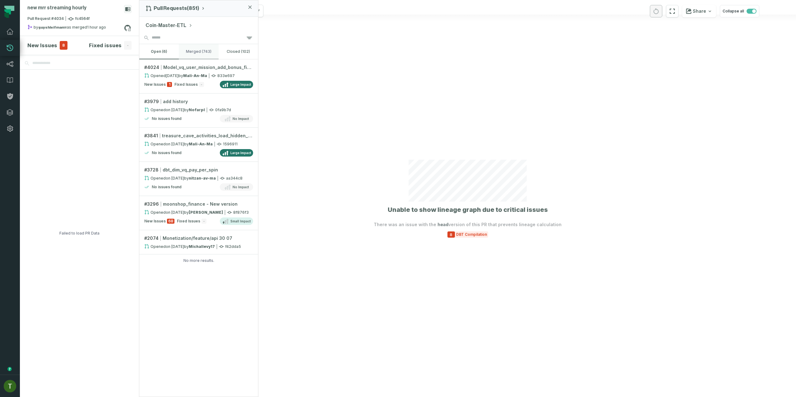
click at [190, 50] on button "merged (743)" at bounding box center [198, 51] width 39 height 15
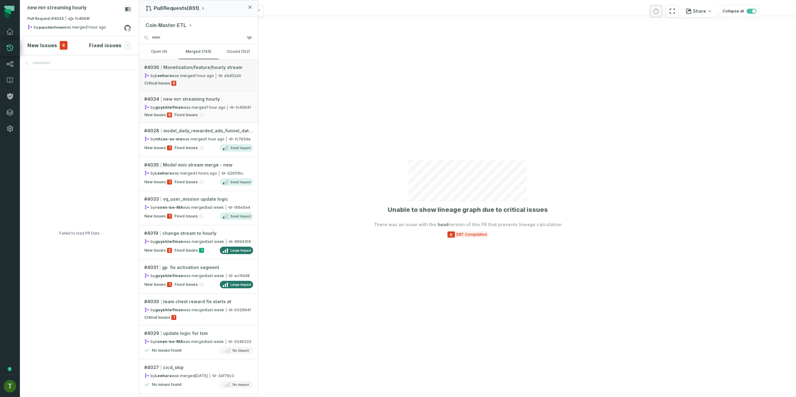
click at [207, 77] on relative-time "[DATE] 3:29:52 PM" at bounding box center [204, 75] width 19 height 5
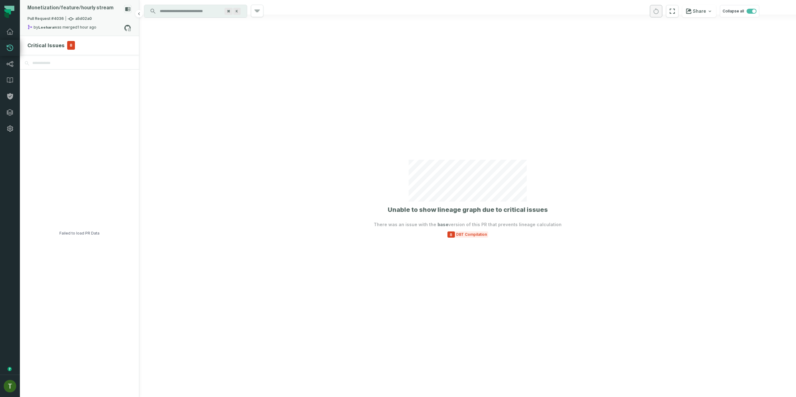
click at [81, 16] on span "Pull Request #4036 a5d02a0" at bounding box center [59, 19] width 64 height 6
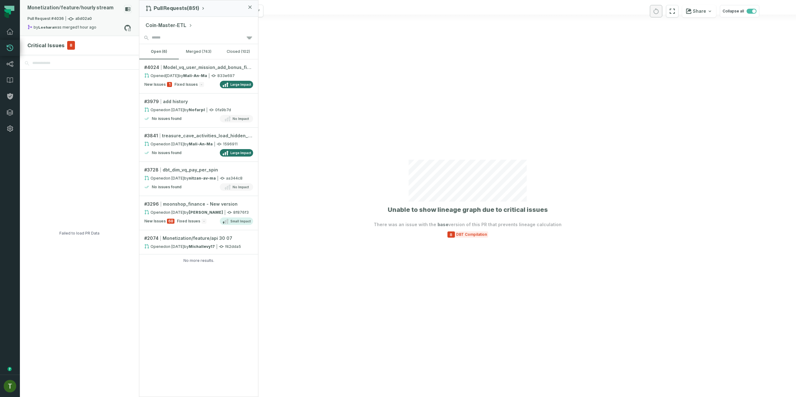
click at [81, 16] on span "Pull Request #4036 a5d02a0" at bounding box center [59, 19] width 64 height 6
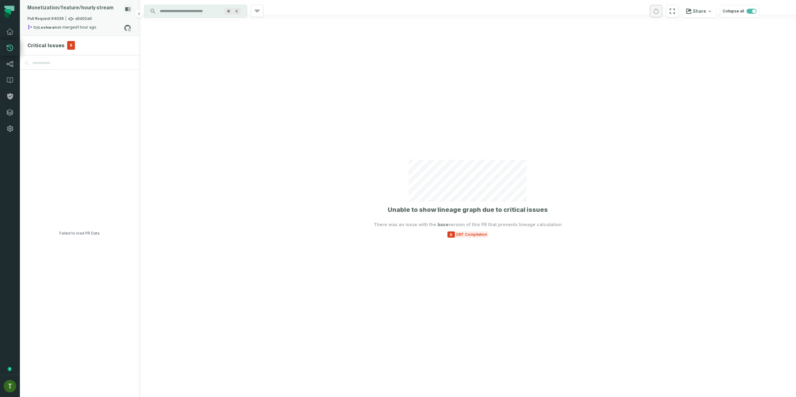
click at [67, 23] on div "Pull Request #4036 a5d02a0" at bounding box center [79, 20] width 104 height 9
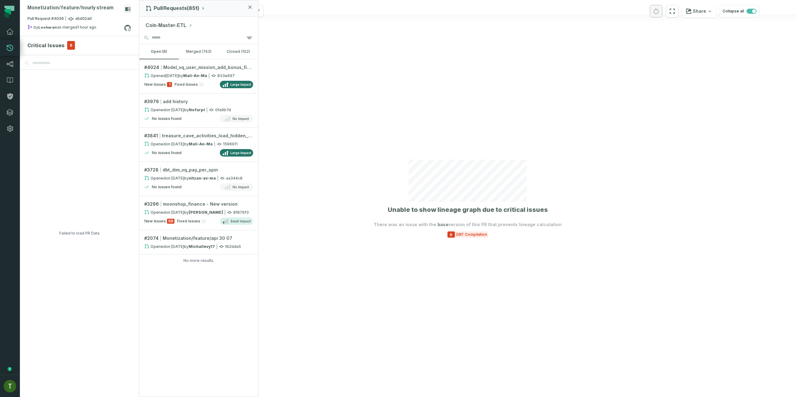
click at [177, 24] on button "Coin-Master-ETL" at bounding box center [169, 25] width 47 height 7
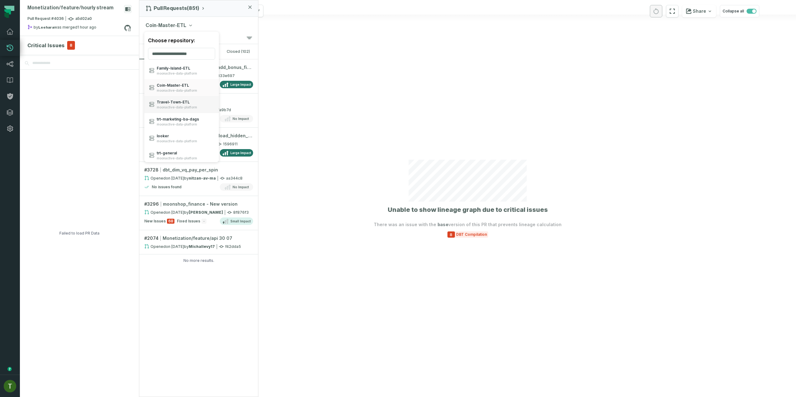
click at [189, 104] on span "Travel- Town- ETL" at bounding box center [177, 102] width 40 height 5
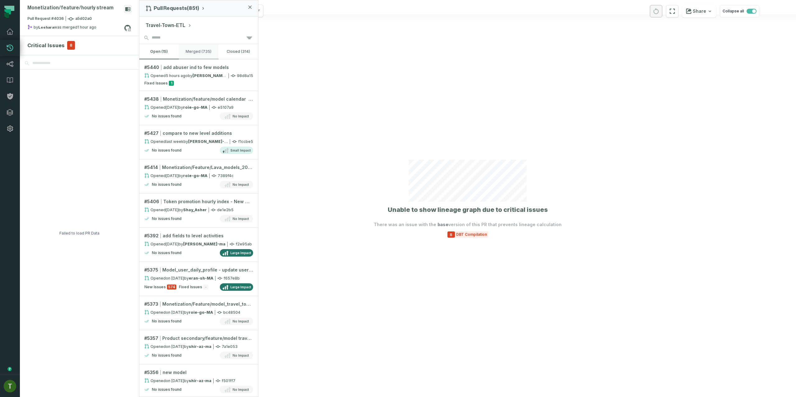
click at [194, 48] on button "merged (735)" at bounding box center [198, 51] width 39 height 15
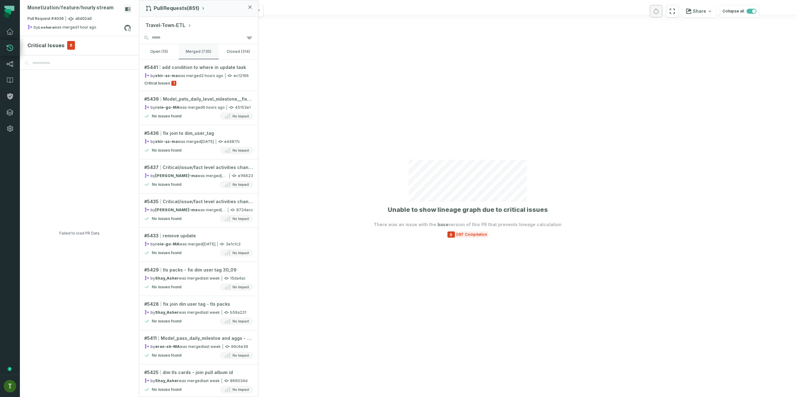
click at [199, 51] on button "merged (735)" at bounding box center [198, 51] width 39 height 15
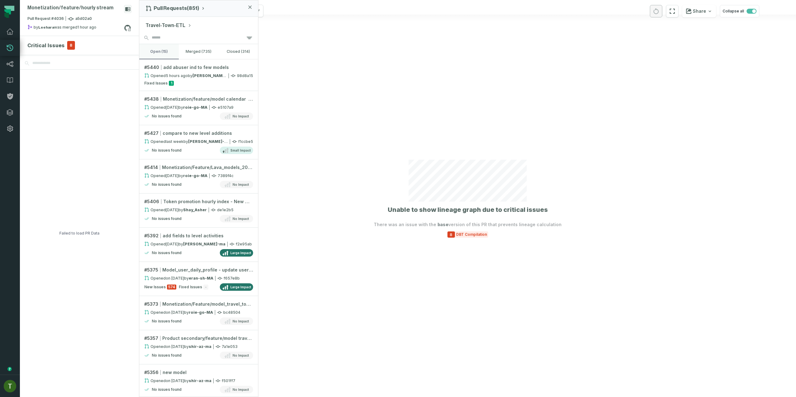
click at [162, 52] on button "open (15)" at bounding box center [158, 51] width 39 height 15
click at [189, 52] on button "merged (735)" at bounding box center [198, 51] width 39 height 15
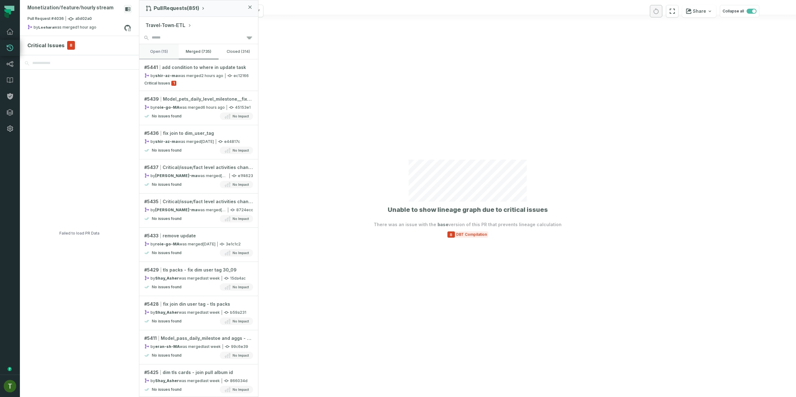
click at [160, 49] on button "open (15)" at bounding box center [158, 51] width 39 height 15
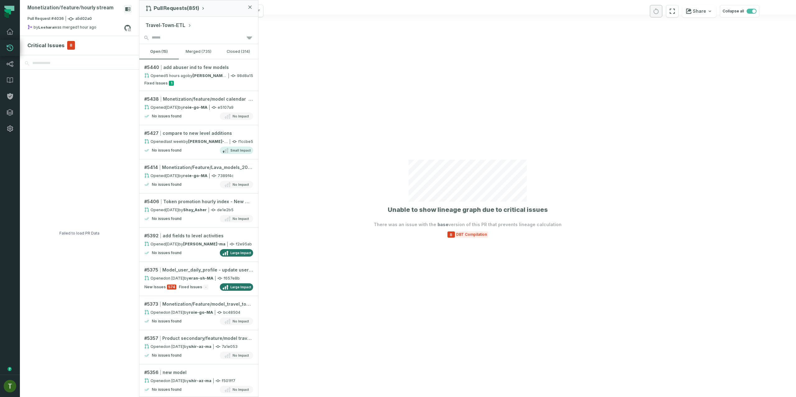
click at [174, 29] on button "Travel-Town-ETL" at bounding box center [169, 25] width 46 height 7
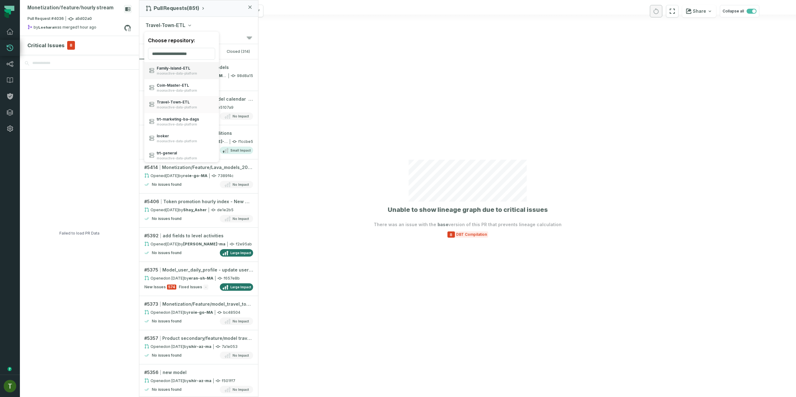
click at [180, 66] on span "Family- Island- ETL" at bounding box center [177, 68] width 40 height 5
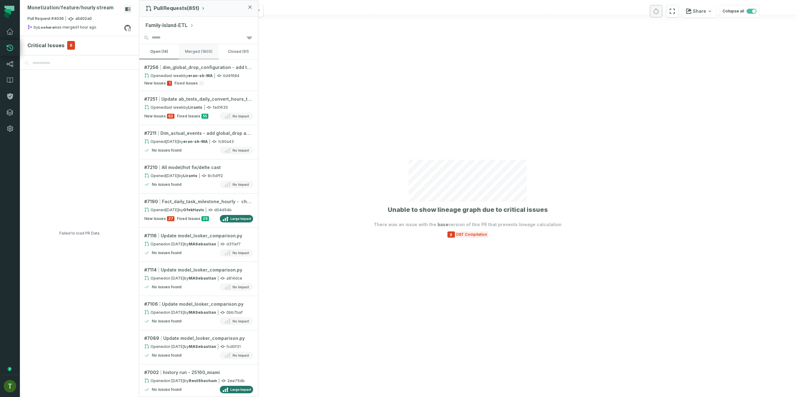
click at [198, 45] on button "merged (1805)" at bounding box center [198, 51] width 39 height 15
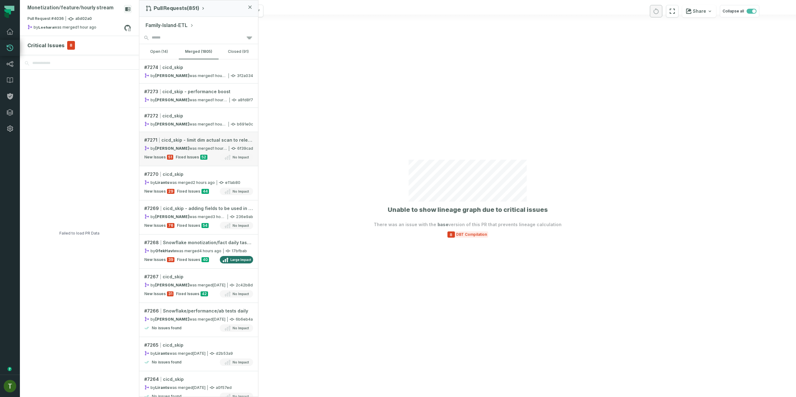
click at [173, 148] on div "by [PERSON_NAME] was merged [DATE] 3:17:57 PM" at bounding box center [185, 148] width 83 height 5
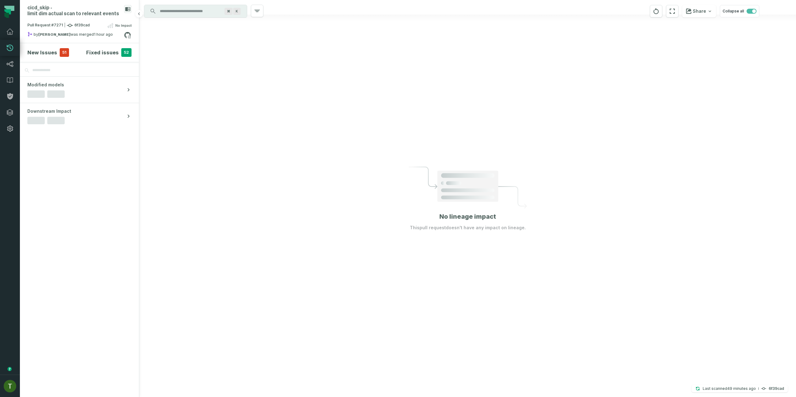
click at [51, 57] on section "New Issues 51 Fixed issues 52" at bounding box center [79, 52] width 119 height 19
click at [55, 53] on div "New Issues 51" at bounding box center [48, 52] width 42 height 9
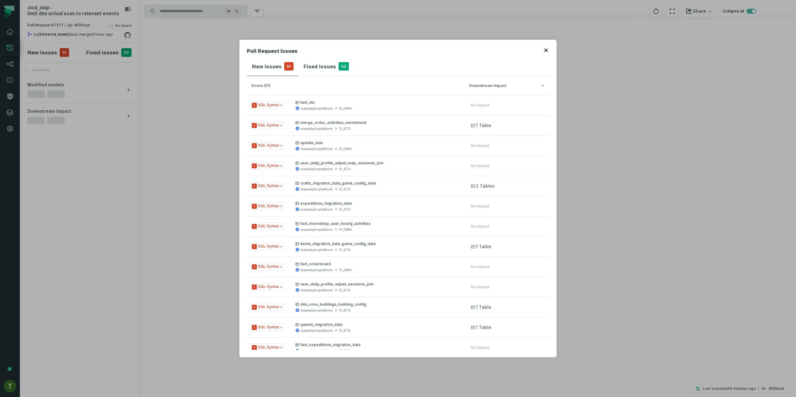
drag, startPoint x: 200, startPoint y: 73, endPoint x: 190, endPoint y: 72, distance: 9.7
click at [199, 74] on div "Pull Request Issues New Issues 51 Fixed Issues 52 errors (51) Downstream Impact…" at bounding box center [398, 198] width 796 height 397
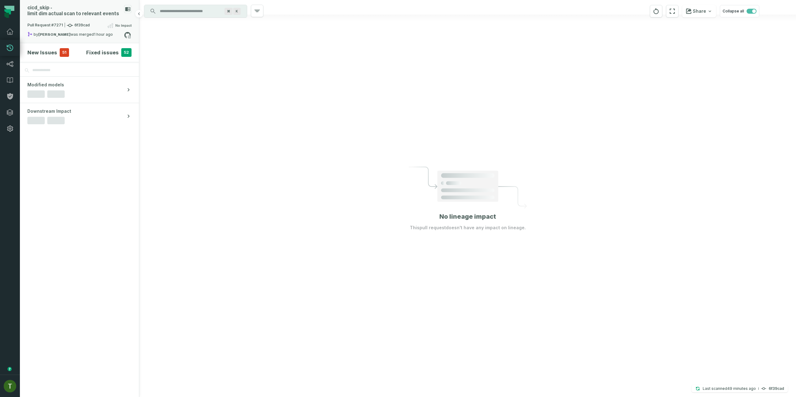
click at [73, 16] on div "cicd_ skip - limit dim actual scan to relevant events" at bounding box center [74, 11] width 94 height 12
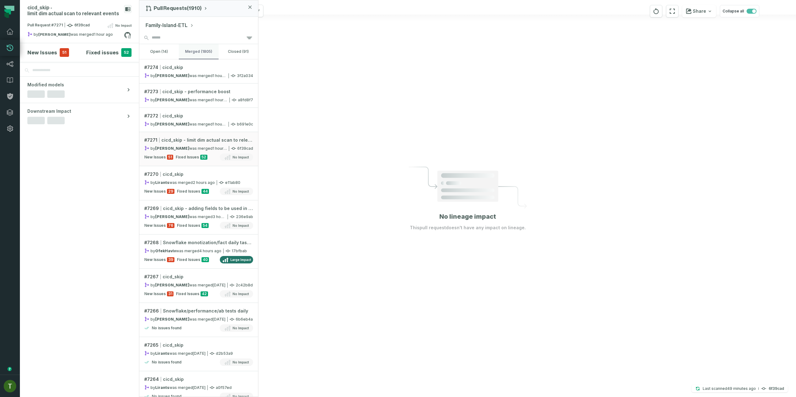
click at [183, 51] on button "merged (1805)" at bounding box center [198, 51] width 39 height 15
